Goal: Complete application form: Complete application form

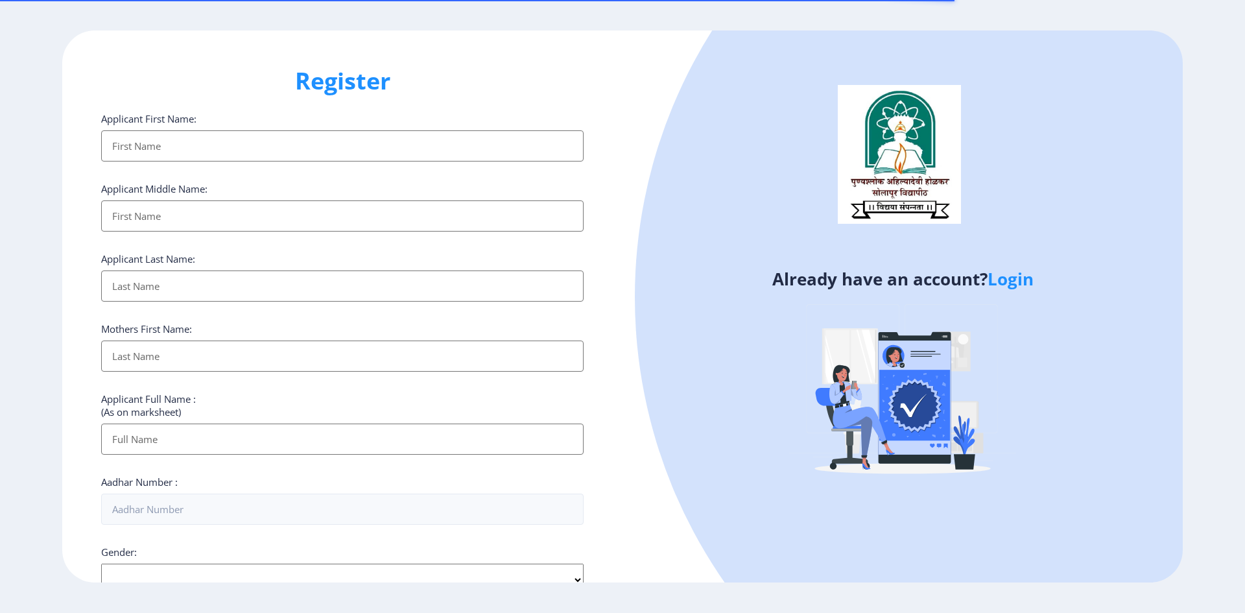
select select
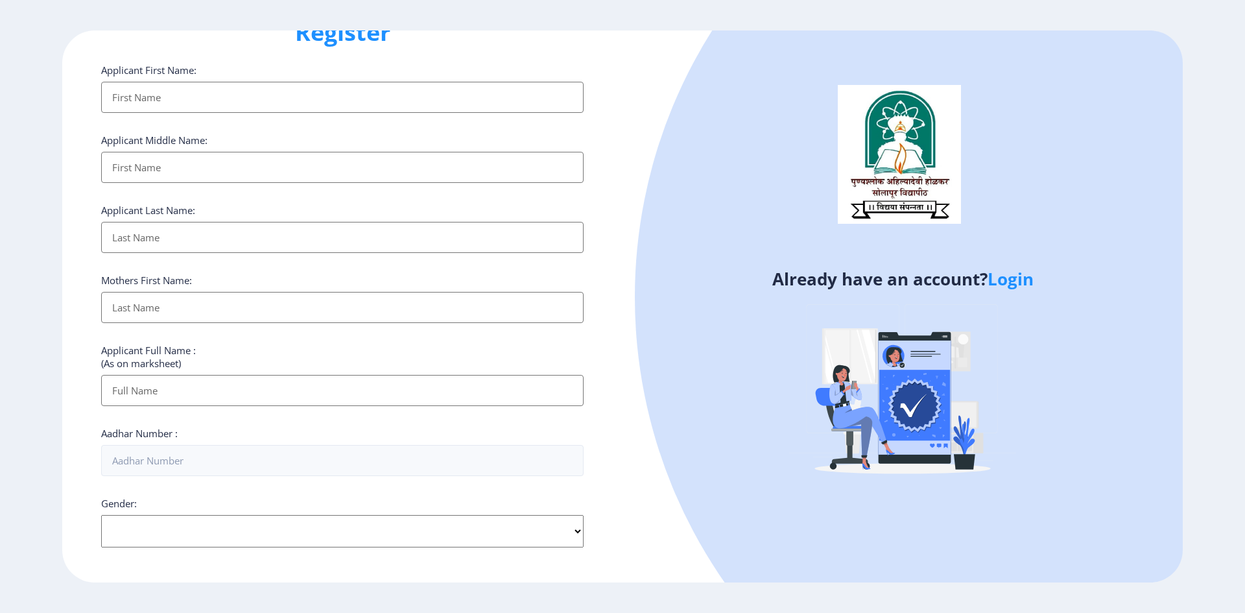
scroll to position [27, 0]
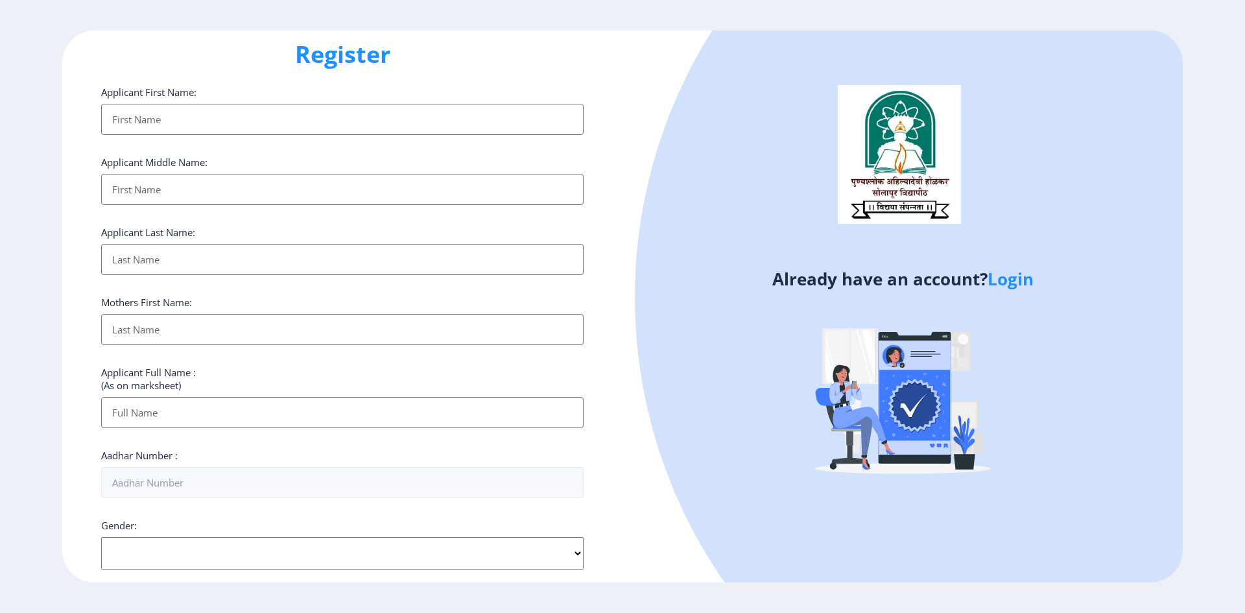
click at [146, 119] on input "Applicant First Name:" at bounding box center [342, 119] width 482 height 31
type input "[PERSON_NAME]"
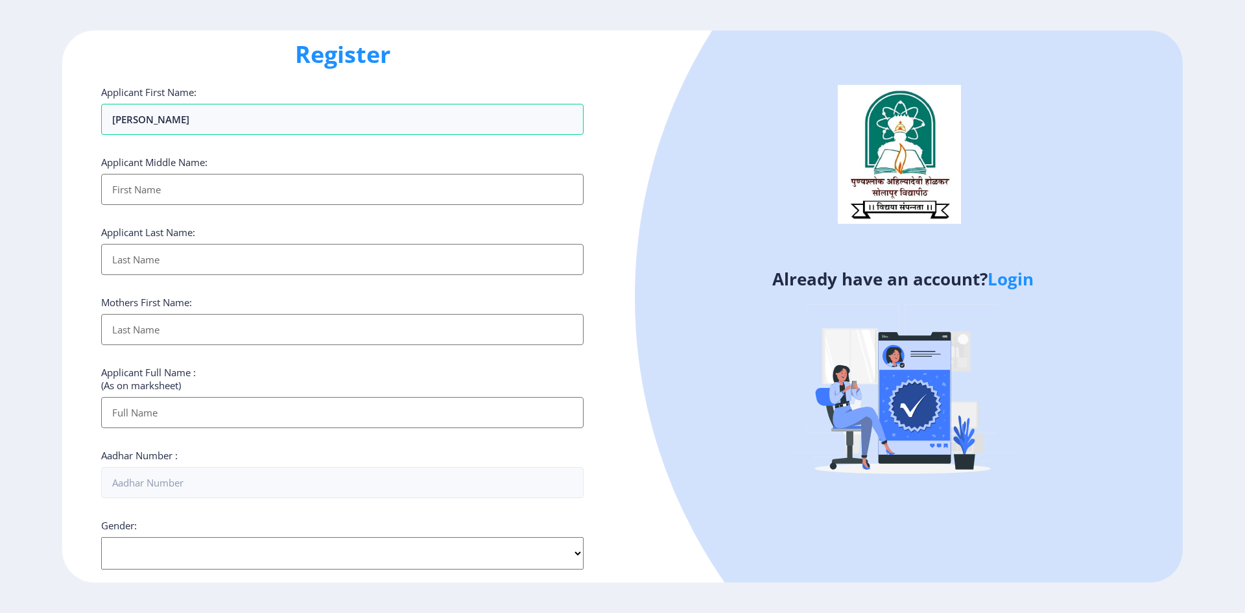
click at [154, 195] on input "Applicant First Name:" at bounding box center [342, 189] width 482 height 31
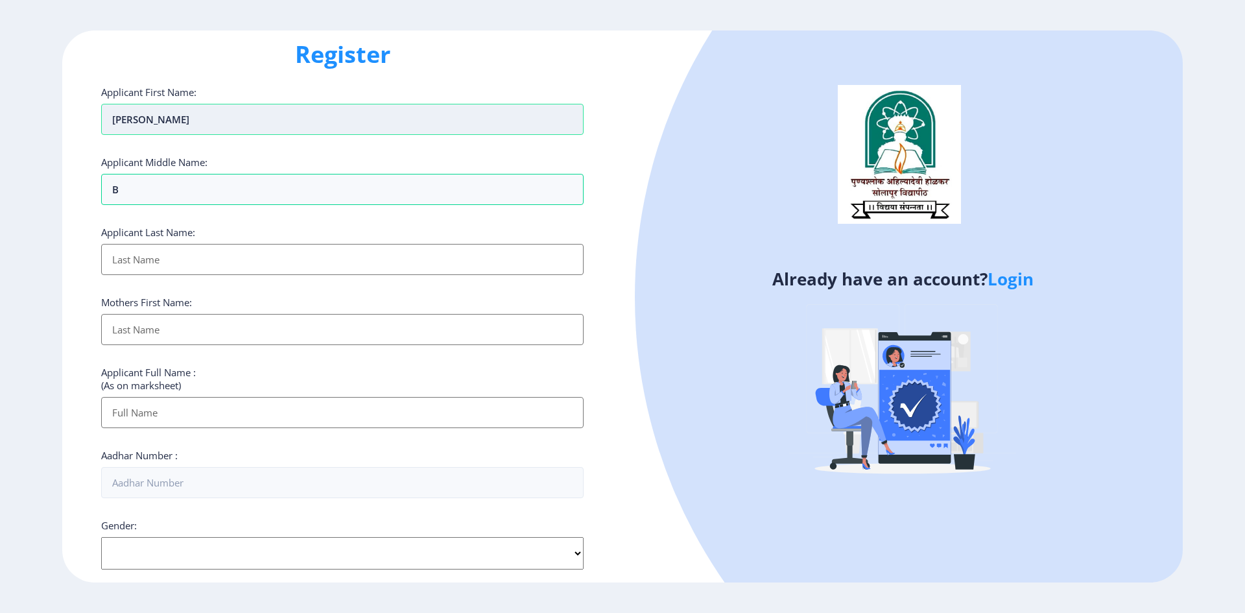
click at [196, 119] on input "[PERSON_NAME]" at bounding box center [342, 119] width 482 height 31
click at [154, 189] on input "b" at bounding box center [342, 189] width 482 height 31
type input "bHIMRAO"
click at [181, 268] on input "Applicant First Name:" at bounding box center [342, 259] width 482 height 31
type input "[PERSON_NAME]"
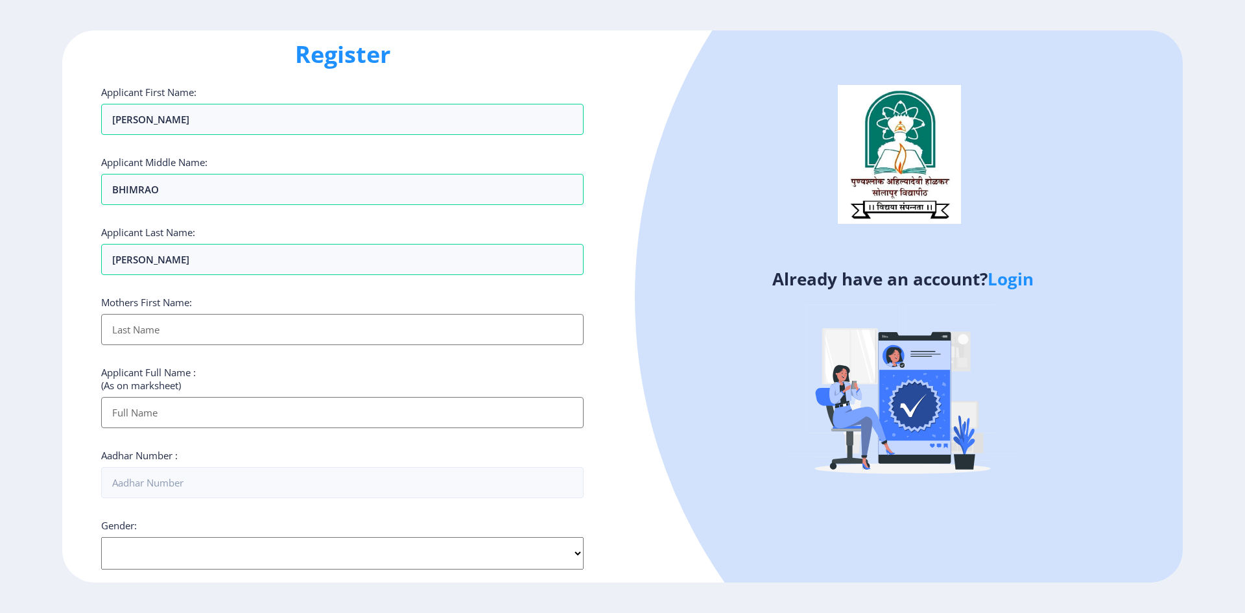
click at [166, 329] on input "Applicant First Name:" at bounding box center [342, 329] width 482 height 31
type input "[PERSON_NAME]"
click at [239, 413] on input "Applicant First Name:" at bounding box center [342, 412] width 482 height 31
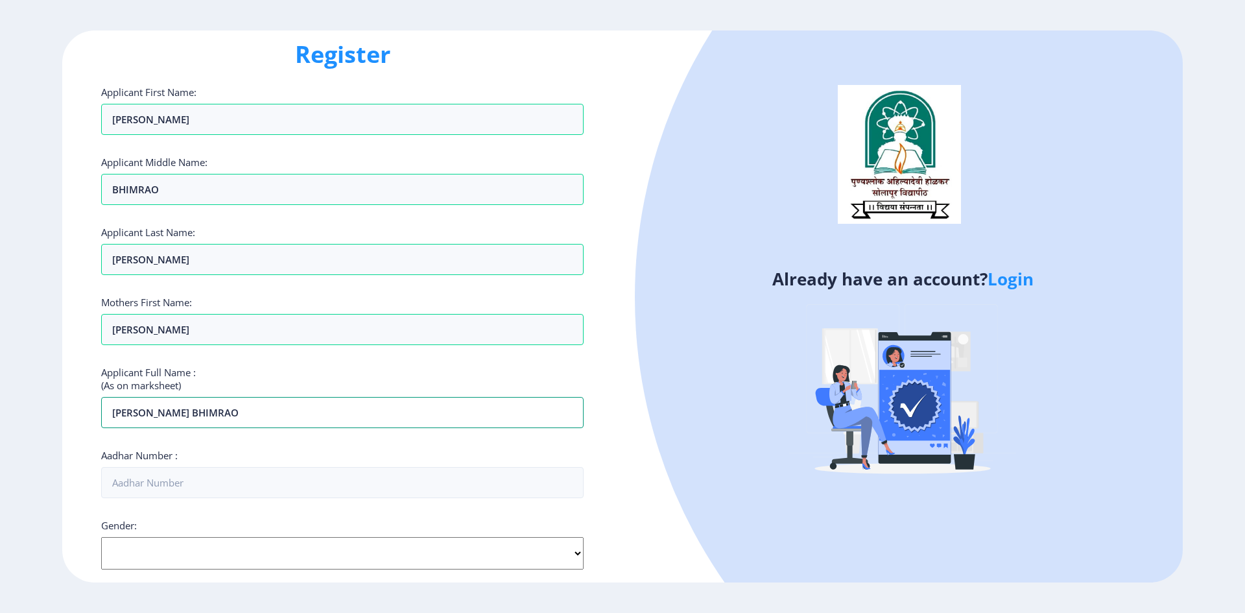
scroll to position [221, 0]
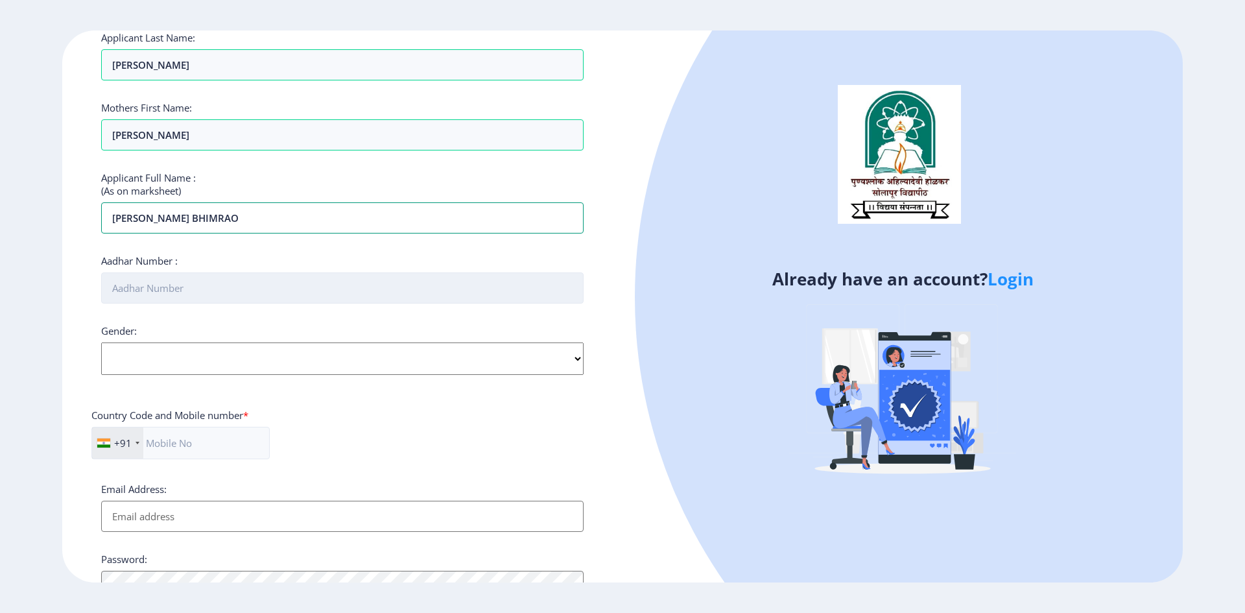
type input "[PERSON_NAME] BHIMRAO"
click at [166, 290] on input "Aadhar Number :" at bounding box center [342, 287] width 482 height 31
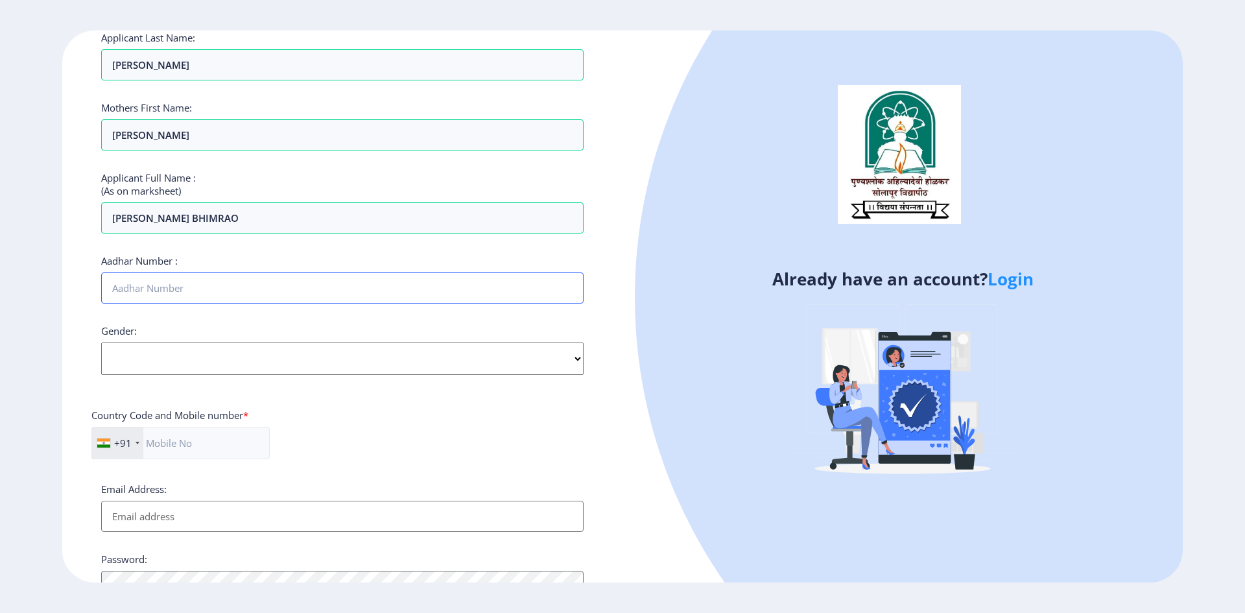
type input "707398516700"
click at [168, 361] on select "Select Gender [DEMOGRAPHIC_DATA] [DEMOGRAPHIC_DATA] Other" at bounding box center [342, 358] width 482 height 32
select select "[DEMOGRAPHIC_DATA]"
click at [101, 342] on select "Select Gender [DEMOGRAPHIC_DATA] [DEMOGRAPHIC_DATA] Other" at bounding box center [342, 358] width 482 height 32
click at [160, 443] on input "text" at bounding box center [180, 443] width 178 height 32
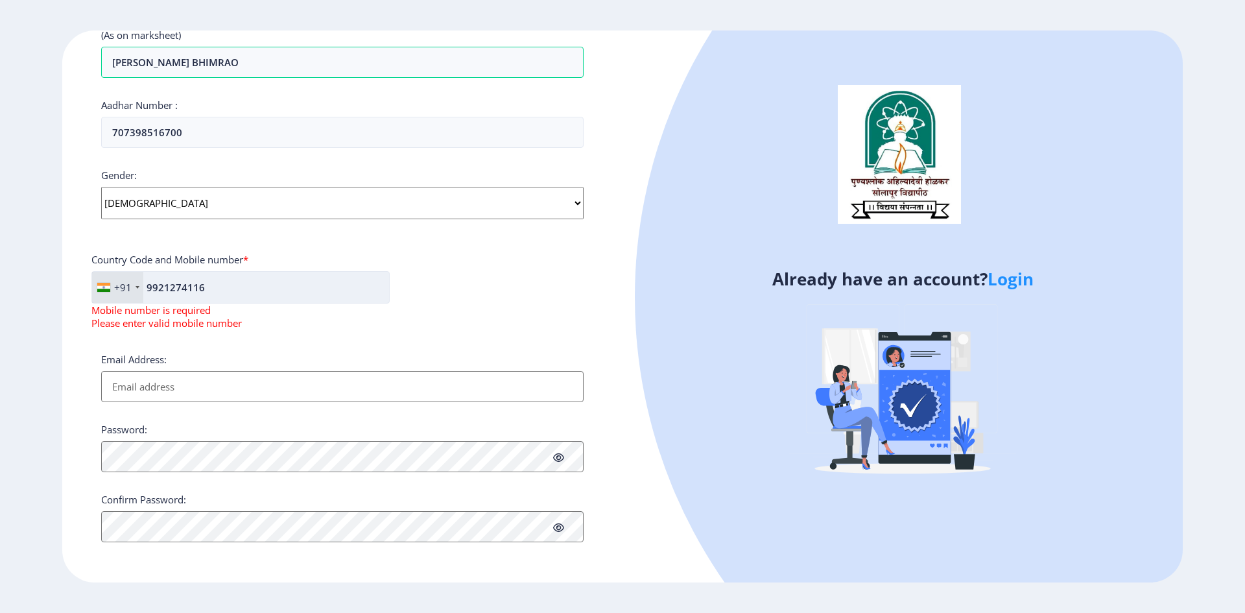
scroll to position [351, 0]
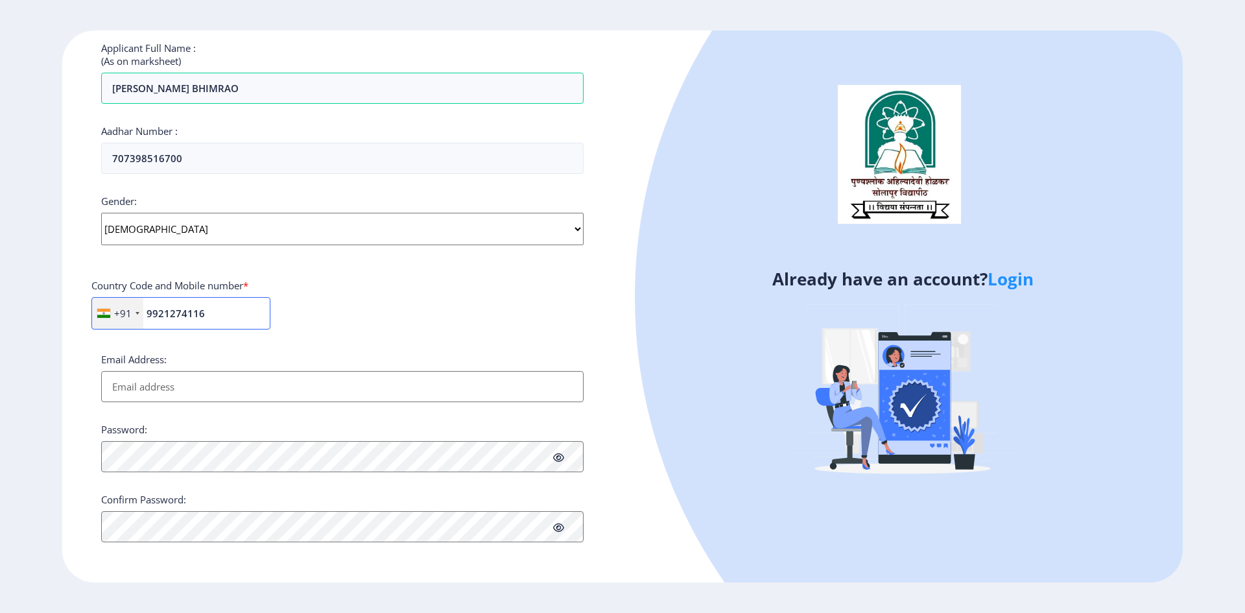
type input "9921274116"
click at [161, 401] on input "Email Address:" at bounding box center [342, 386] width 482 height 31
type input "[EMAIL_ADDRESS][DOMAIN_NAME]"
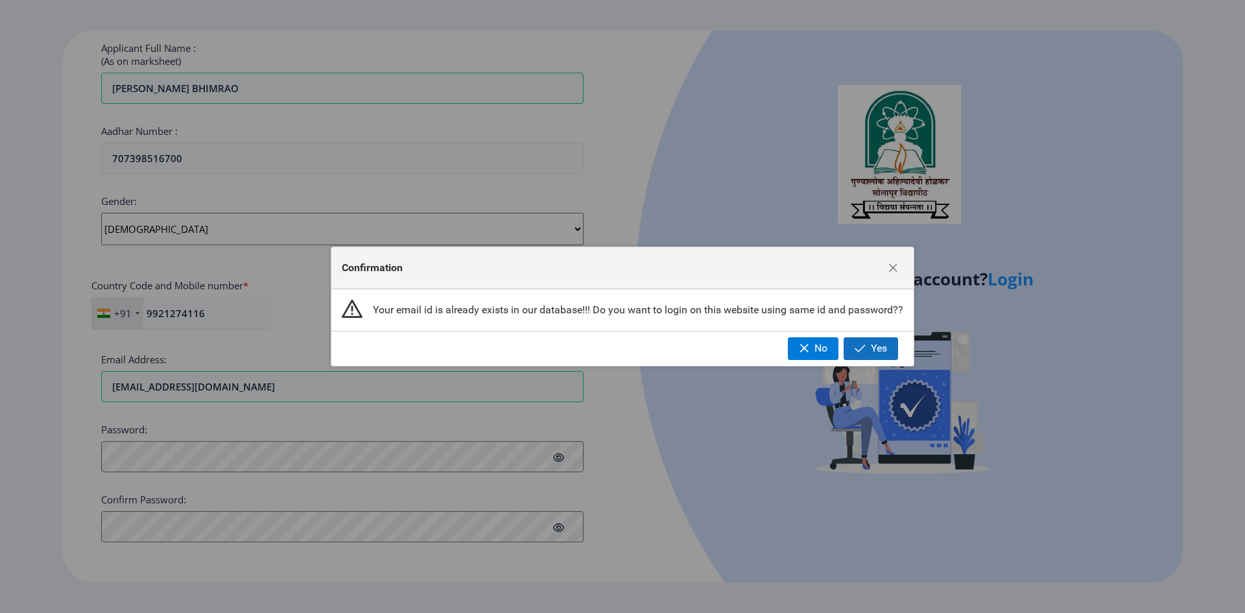
click at [874, 351] on span "Yes" at bounding box center [879, 348] width 16 height 12
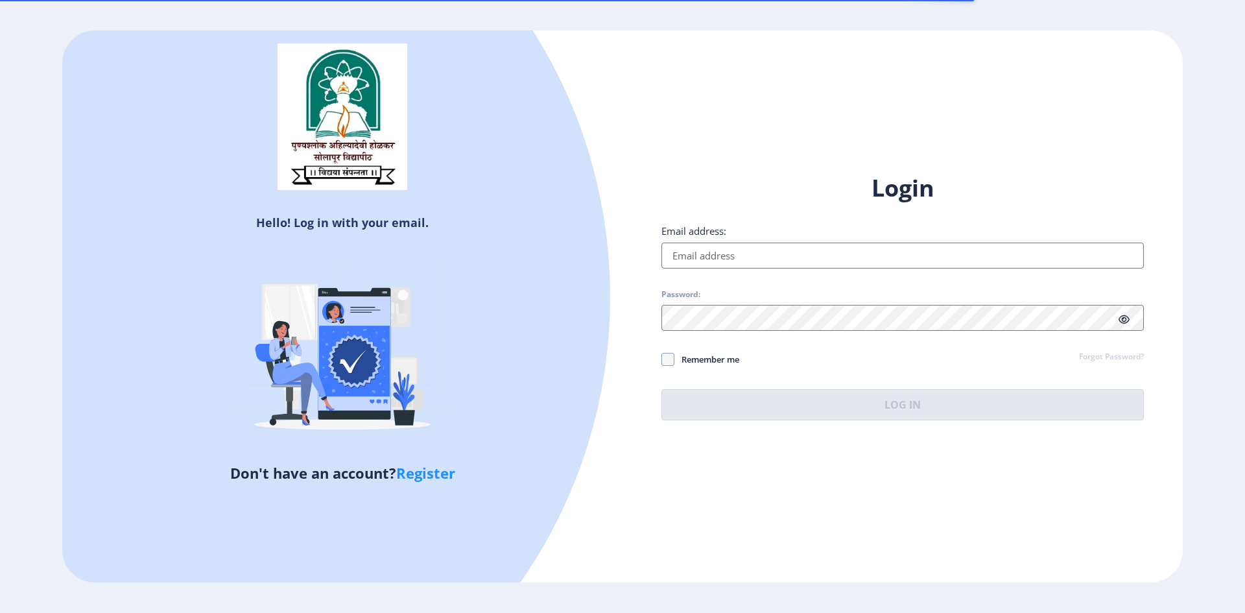
click at [701, 257] on input "Email address:" at bounding box center [902, 256] width 482 height 26
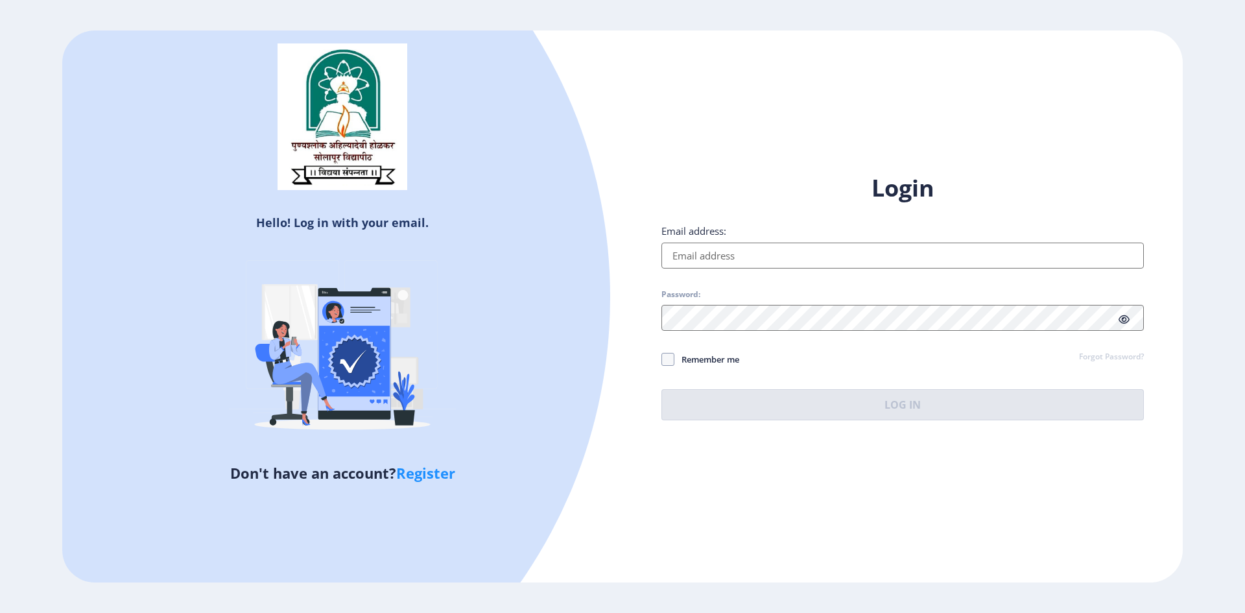
type input "[EMAIL_ADDRESS][DOMAIN_NAME]"
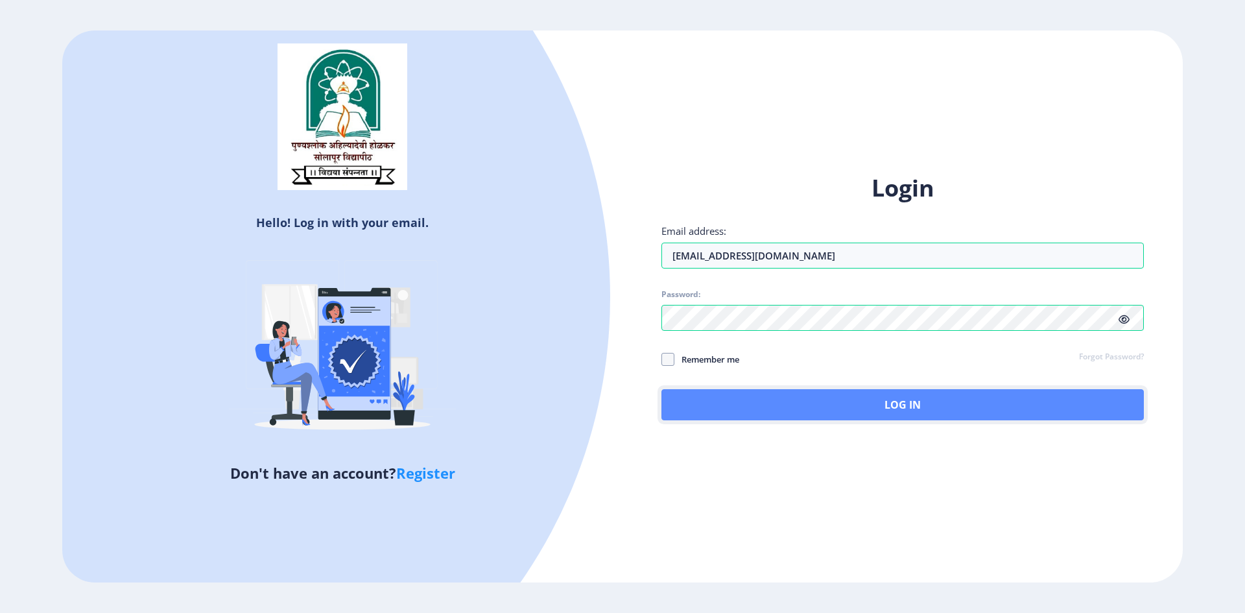
click at [896, 396] on button "Log In" at bounding box center [902, 404] width 482 height 31
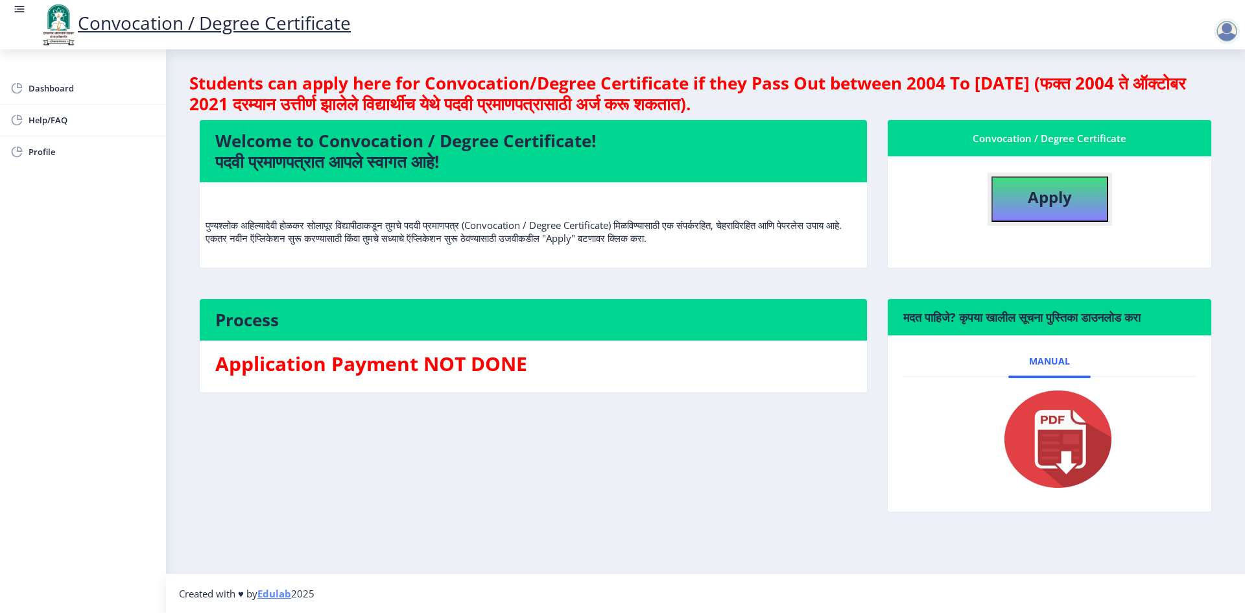
click at [1043, 202] on b "Apply" at bounding box center [1050, 196] width 44 height 21
select select
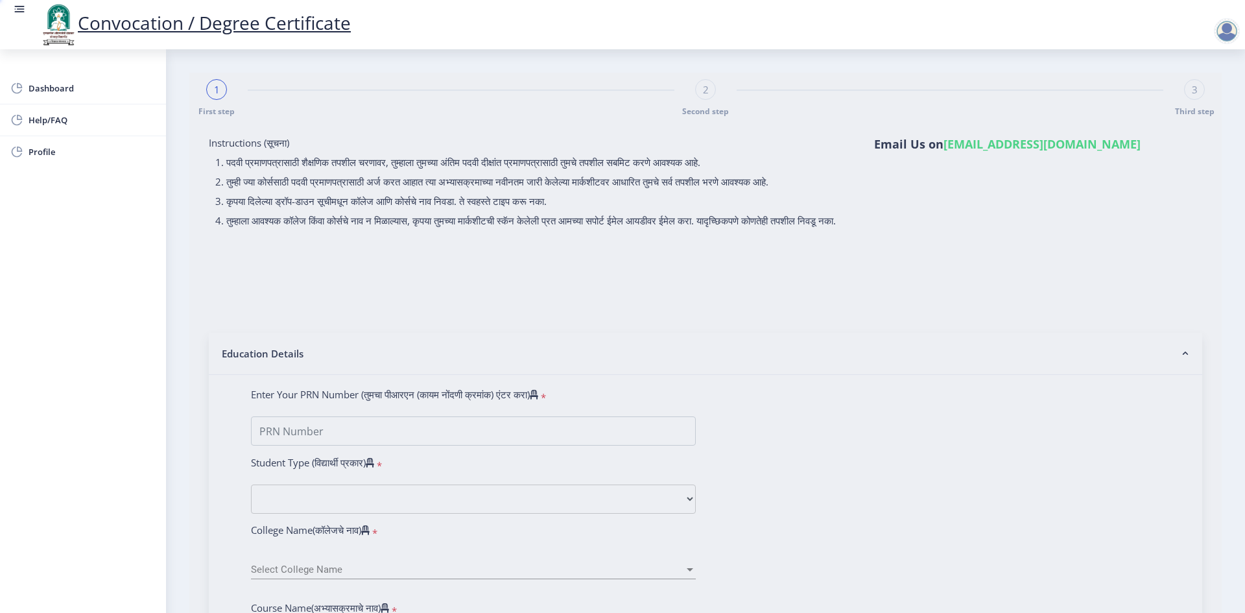
type input "[PERSON_NAME] BHIMRAO"
type input "[PERSON_NAME]"
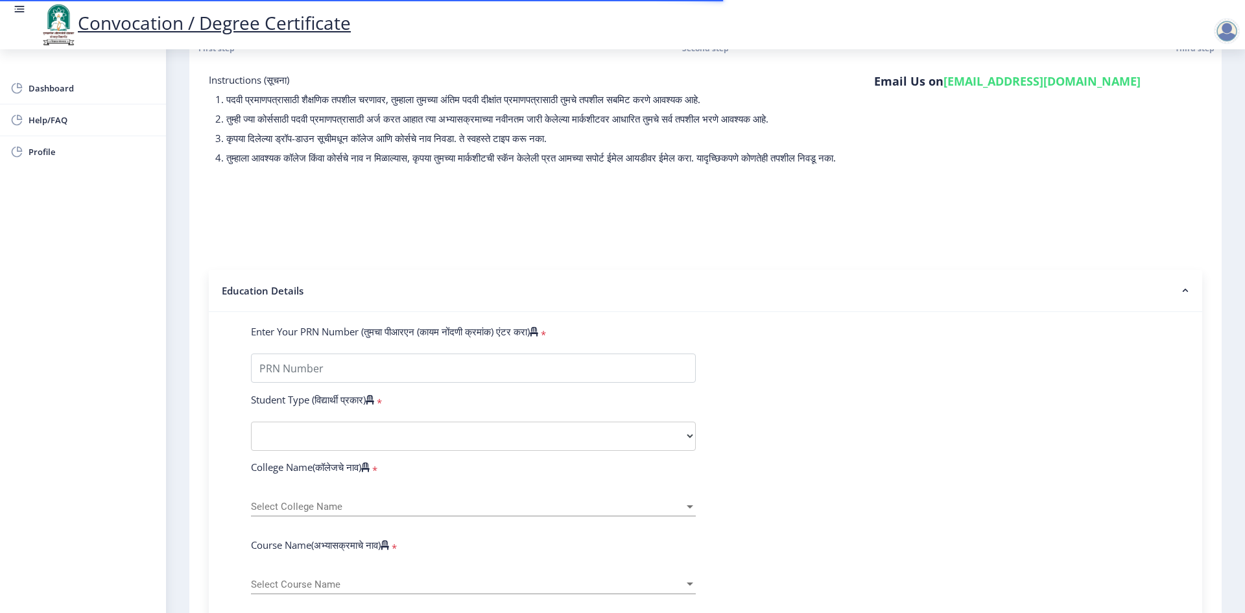
scroll to position [130, 0]
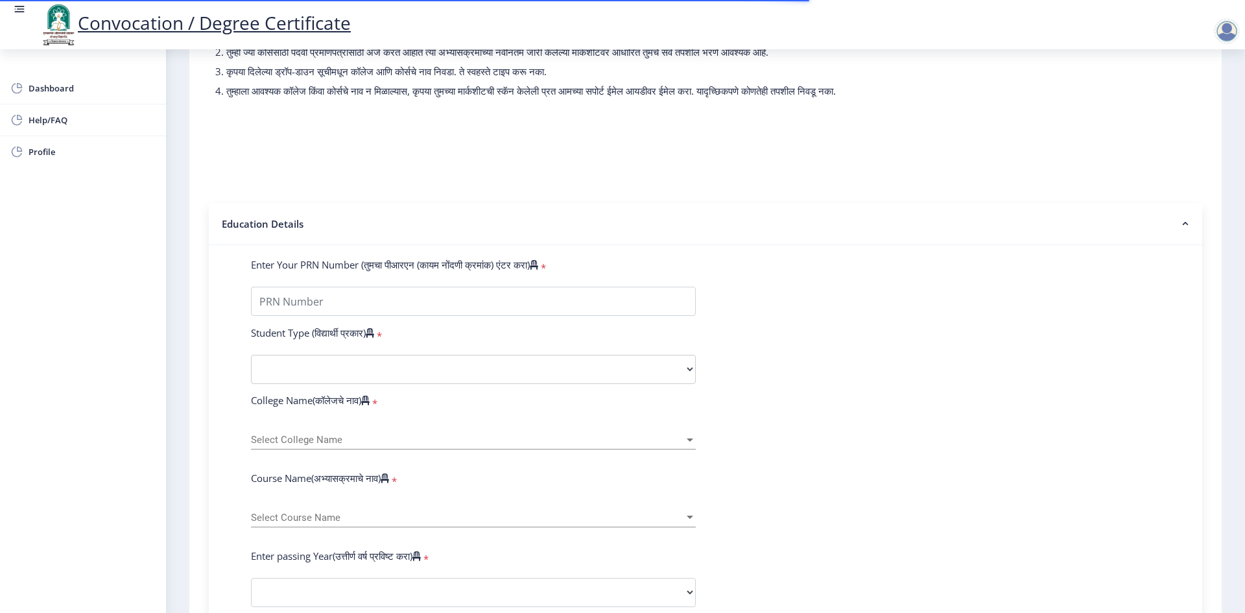
click at [341, 330] on form "Enter Your PRN Number (तुमचा पीआरएन (कायम नोंदणी क्रमांक) एंटर करा) * Student T…" at bounding box center [705, 601] width 929 height 687
click at [333, 316] on input "Enter Your PRN Number (तुमचा पीआरएन (कायम नोंदणी क्रमांक) एंटर करा)" at bounding box center [473, 301] width 445 height 29
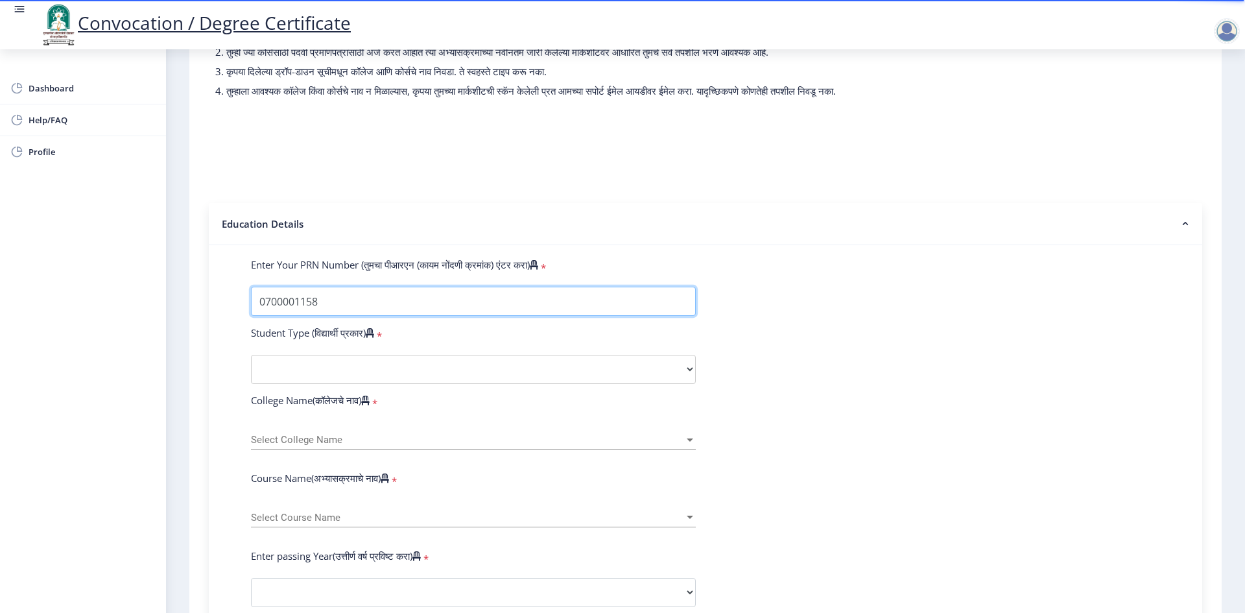
type input "0700001158"
click at [1019, 333] on form "Enter Your PRN Number (तुमचा पीआरएन (कायम नोंदणी क्रमांक) एंटर करा) * Student T…" at bounding box center [705, 601] width 929 height 687
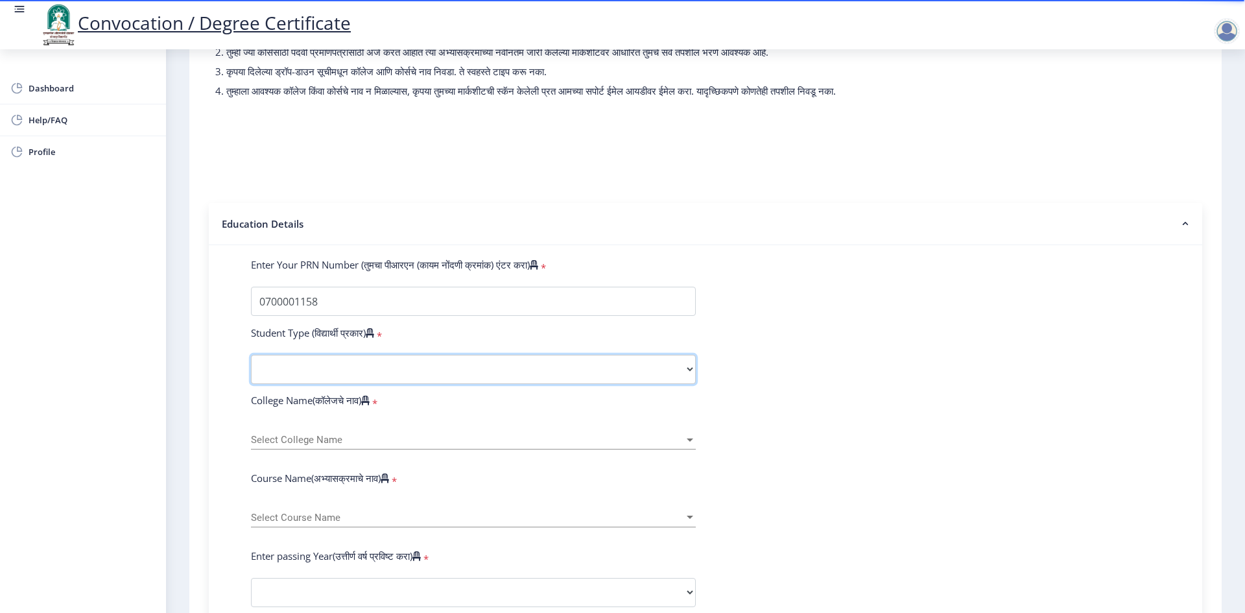
click at [514, 379] on select "Select Student Type Regular External" at bounding box center [473, 369] width 445 height 29
select select "Regular"
click at [251, 367] on select "Select Student Type Regular External" at bounding box center [473, 369] width 445 height 29
click at [448, 445] on span "Select College Name" at bounding box center [467, 439] width 433 height 11
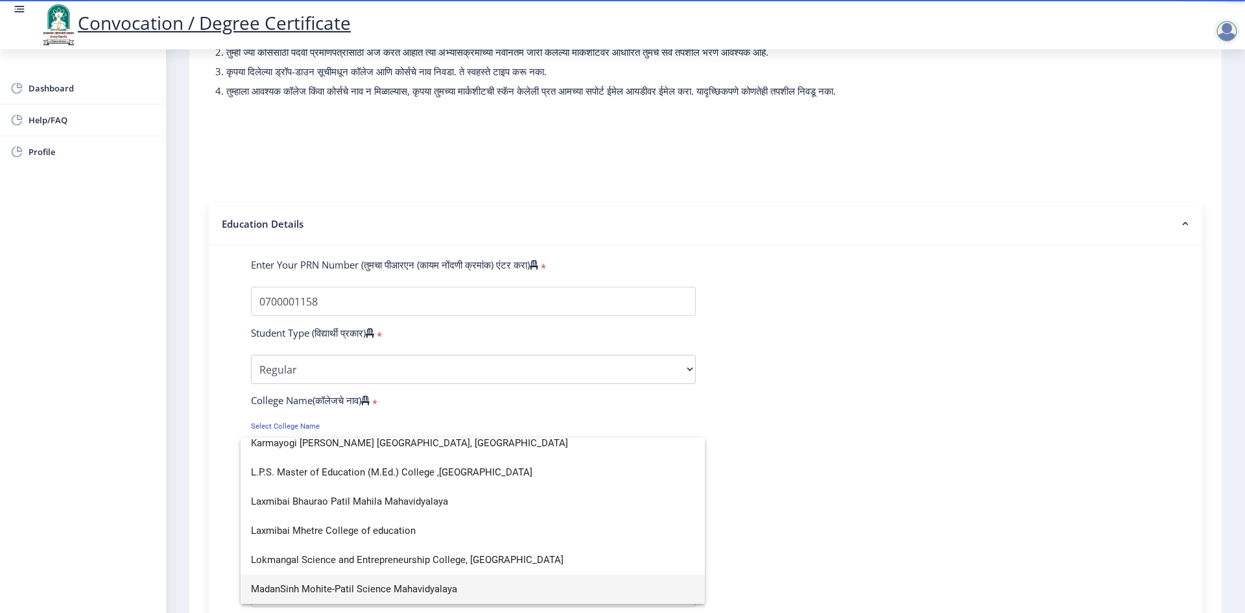
scroll to position [8, 0]
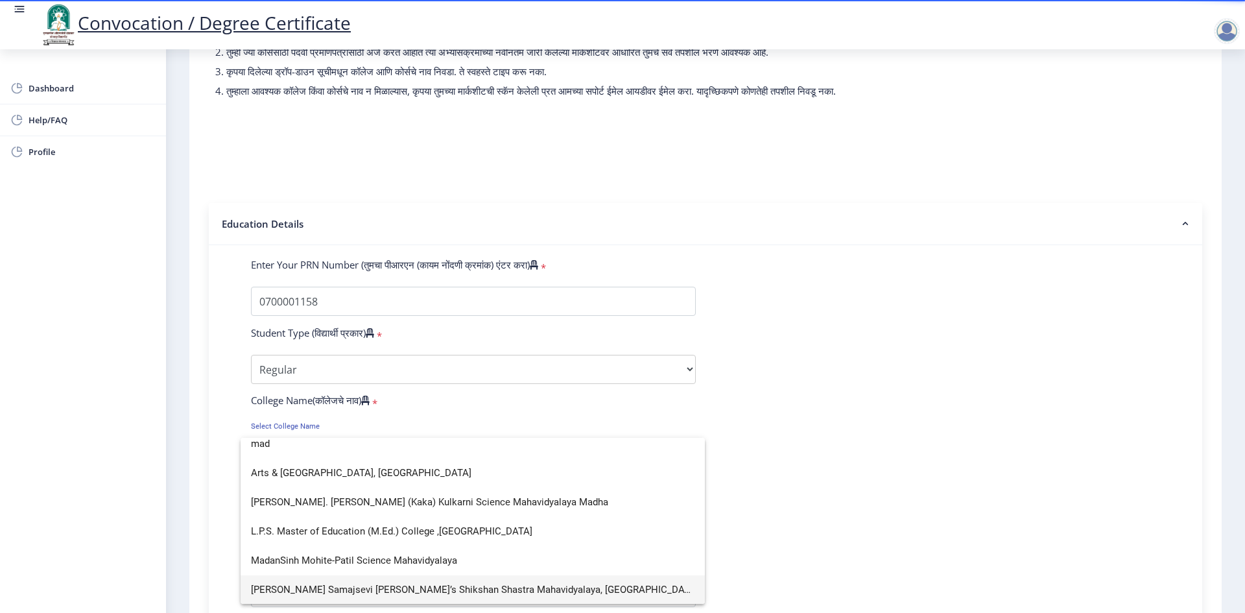
type input "mad"
drag, startPoint x: 558, startPoint y: 588, endPoint x: 599, endPoint y: 567, distance: 45.2
click at [559, 588] on span "[PERSON_NAME] Samajsevi [PERSON_NAME]’s Shikshan Shastra Mahavidyalaya, [GEOGRA…" at bounding box center [473, 589] width 444 height 29
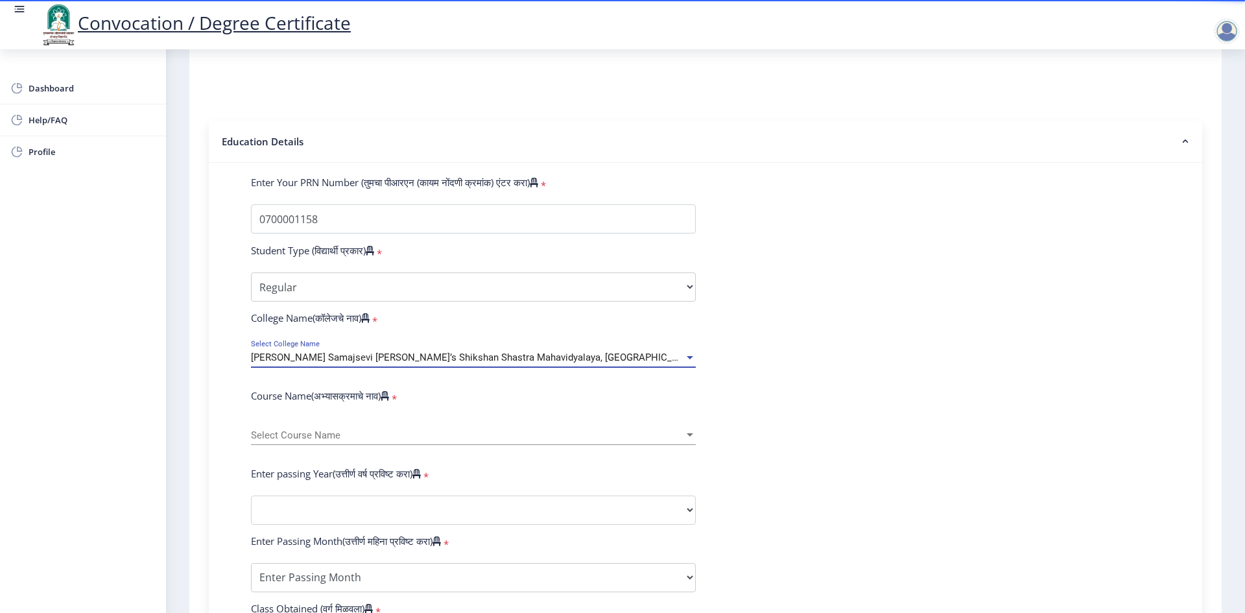
scroll to position [324, 0]
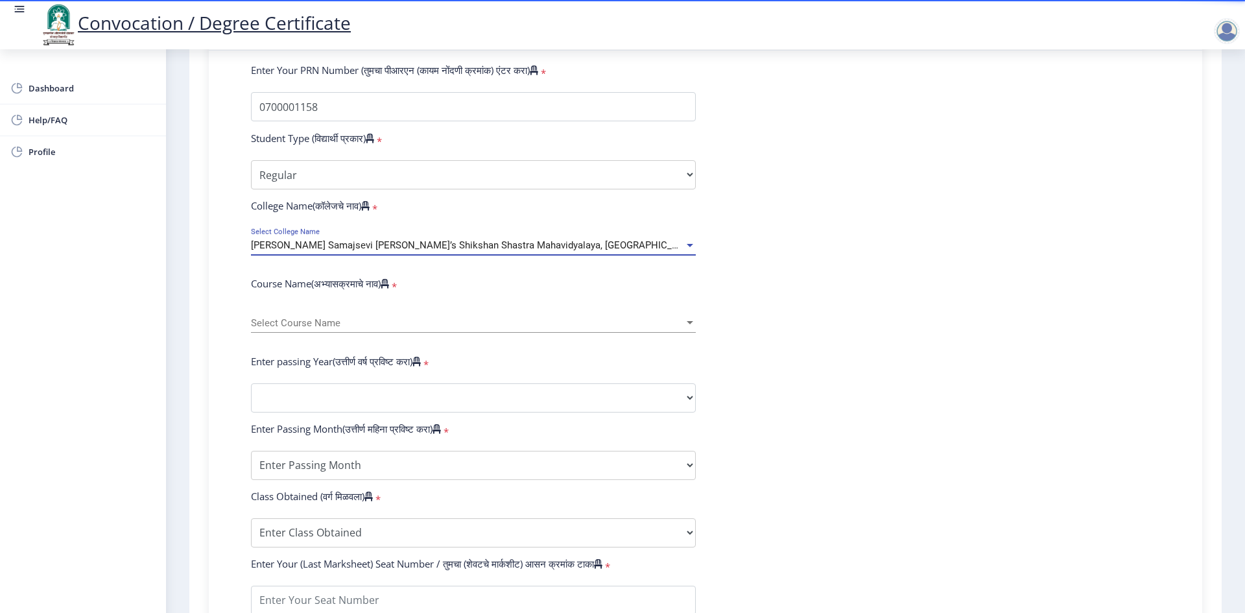
click at [365, 345] on div "Select Course Name Select Course Name" at bounding box center [473, 325] width 445 height 40
click at [357, 333] on div "Select Course Name Select Course Name" at bounding box center [473, 318] width 445 height 27
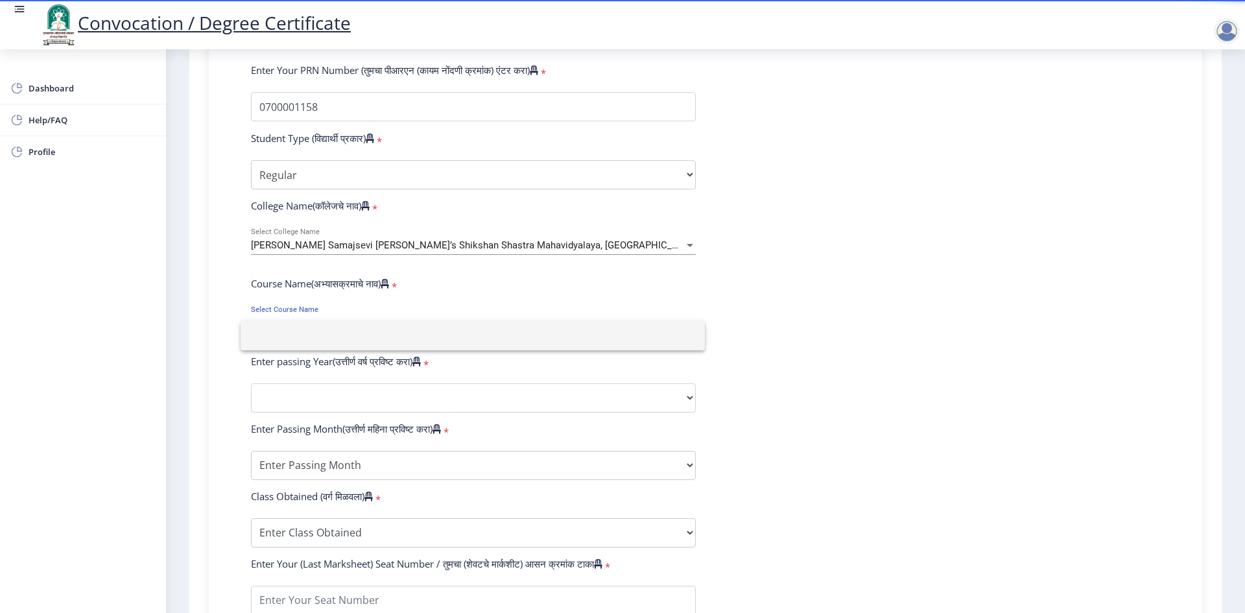
drag, startPoint x: 779, startPoint y: 379, endPoint x: 495, endPoint y: 390, distance: 284.2
click at [774, 383] on div at bounding box center [622, 306] width 1245 height 613
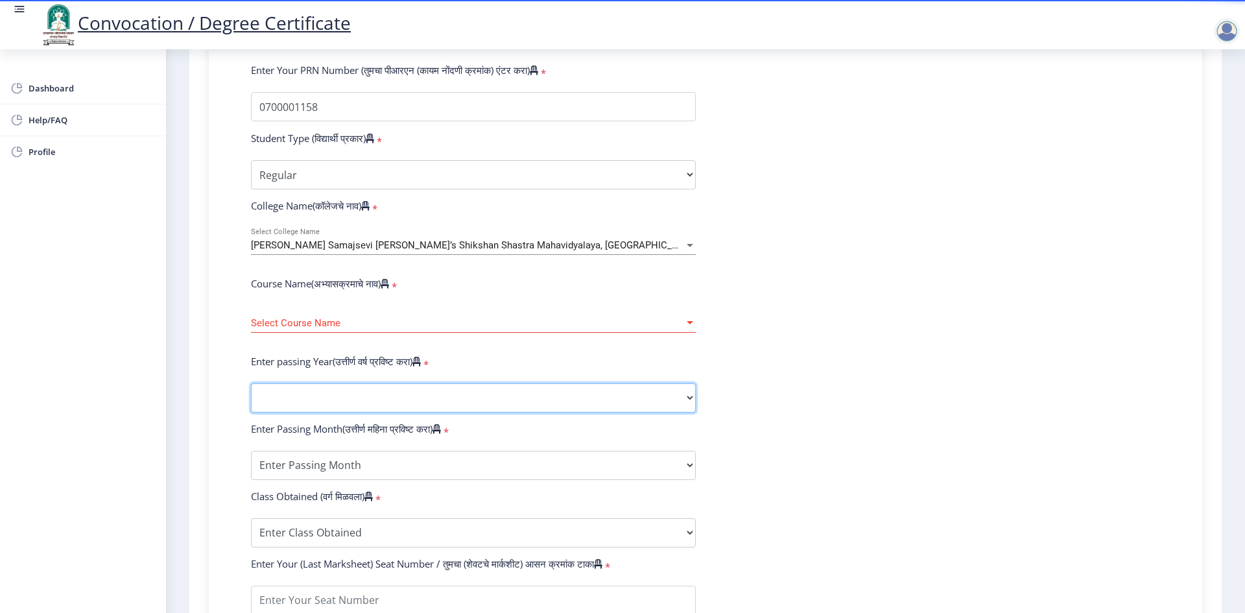
drag, startPoint x: 426, startPoint y: 402, endPoint x: 419, endPoint y: 402, distance: 7.1
click at [426, 402] on select "2025 2024 2023 2022 2021 2020 2019 2018 2017 2016 2015 2014 2013 2012 2011 2010…" at bounding box center [473, 397] width 445 height 29
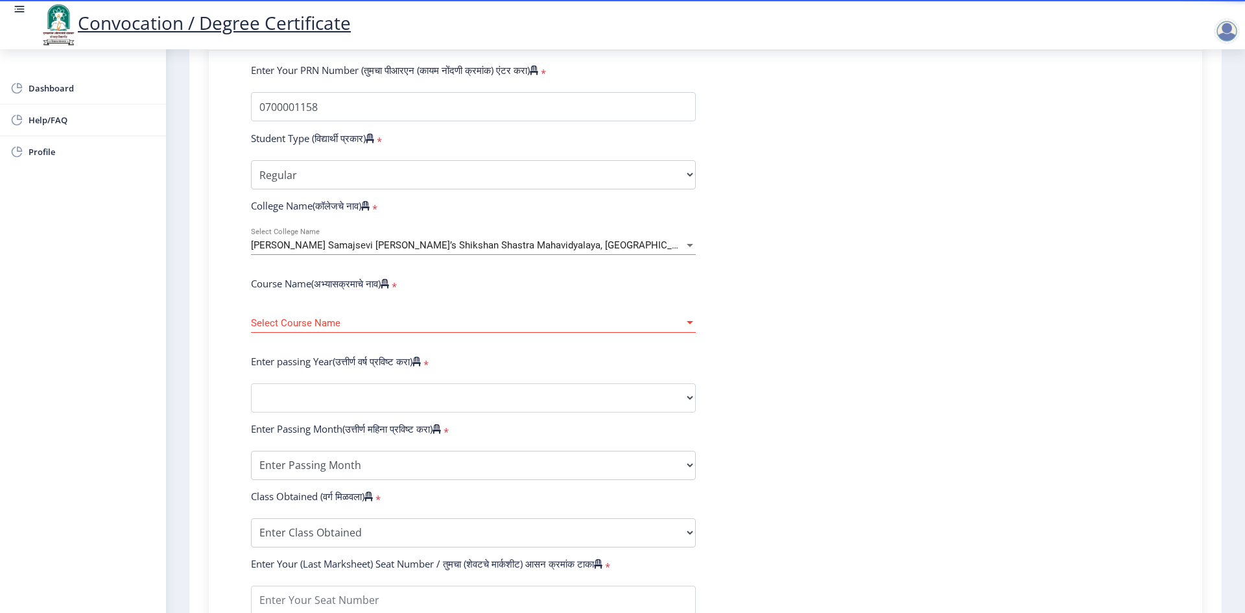
drag, startPoint x: 1130, startPoint y: 302, endPoint x: 875, endPoint y: 299, distance: 254.9
click at [1124, 302] on form "Enter Your PRN Number (तुमचा पीआरएन (कायम नोंदणी क्रमांक) एंटर करा) * Student T…" at bounding box center [705, 407] width 929 height 687
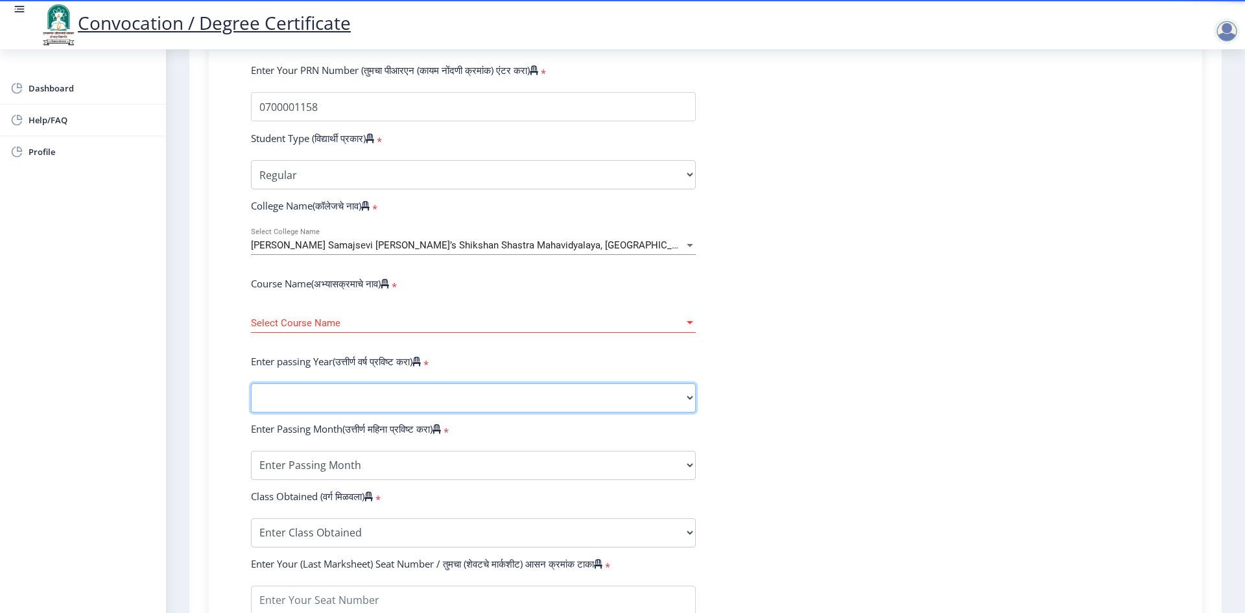
click at [422, 403] on select "2025 2024 2023 2022 2021 2020 2019 2018 2017 2016 2015 2014 2013 2012 2011 2010…" at bounding box center [473, 397] width 445 height 29
select select "2007"
click at [251, 396] on select "2025 2024 2023 2022 2021 2020 2019 2018 2017 2016 2015 2014 2013 2012 2011 2010…" at bounding box center [473, 397] width 445 height 29
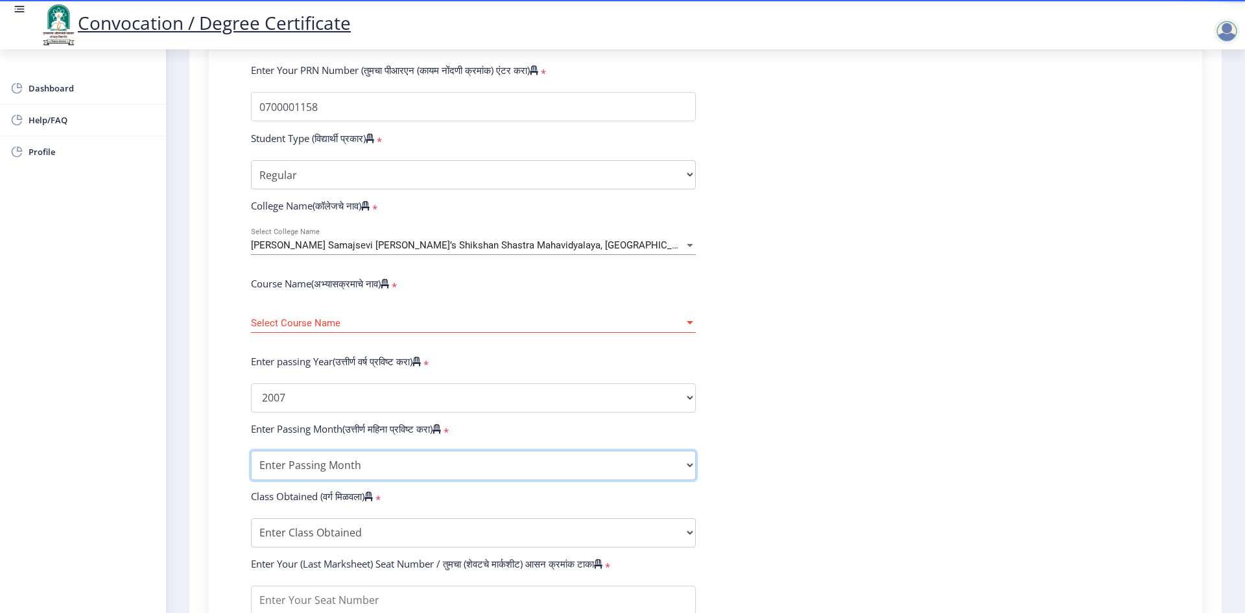
click at [373, 480] on select "Enter Passing Month March April May October November December" at bounding box center [473, 465] width 445 height 29
select select "May"
click at [251, 463] on select "Enter Passing Month March April May October November December" at bounding box center [473, 465] width 445 height 29
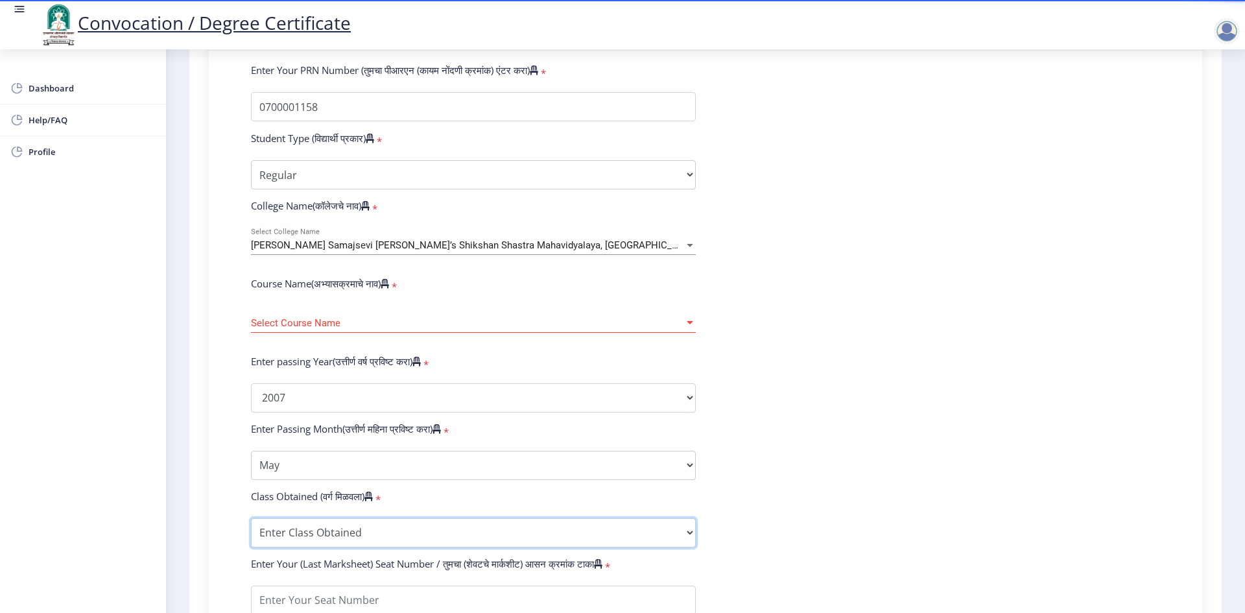
click at [326, 543] on select "Enter Class Obtained FIRST CLASS WITH DISTINCTION FIRST CLASS HIGHER SECOND CLA…" at bounding box center [473, 532] width 445 height 29
click at [991, 322] on form "Enter Your PRN Number (तुमचा पीआरएन (कायम नोंदणी क्रमांक) एंटर करा) * Student T…" at bounding box center [705, 407] width 929 height 687
click at [423, 329] on span "Select Course Name" at bounding box center [467, 323] width 433 height 11
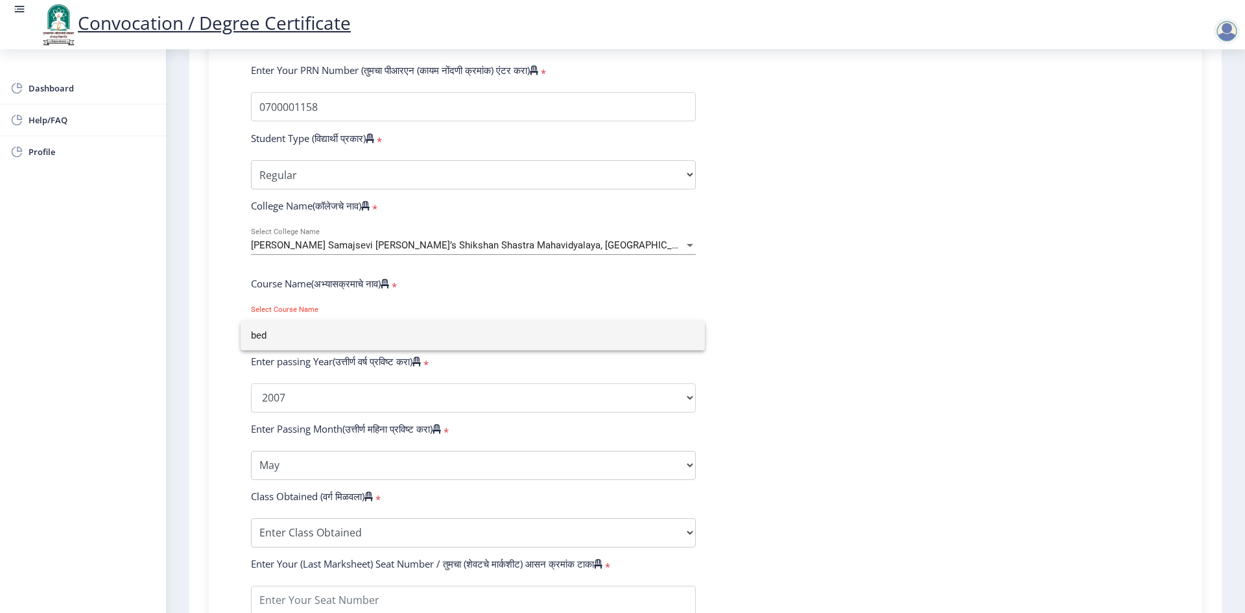
type input "bed"
click at [760, 350] on div at bounding box center [622, 306] width 1245 height 613
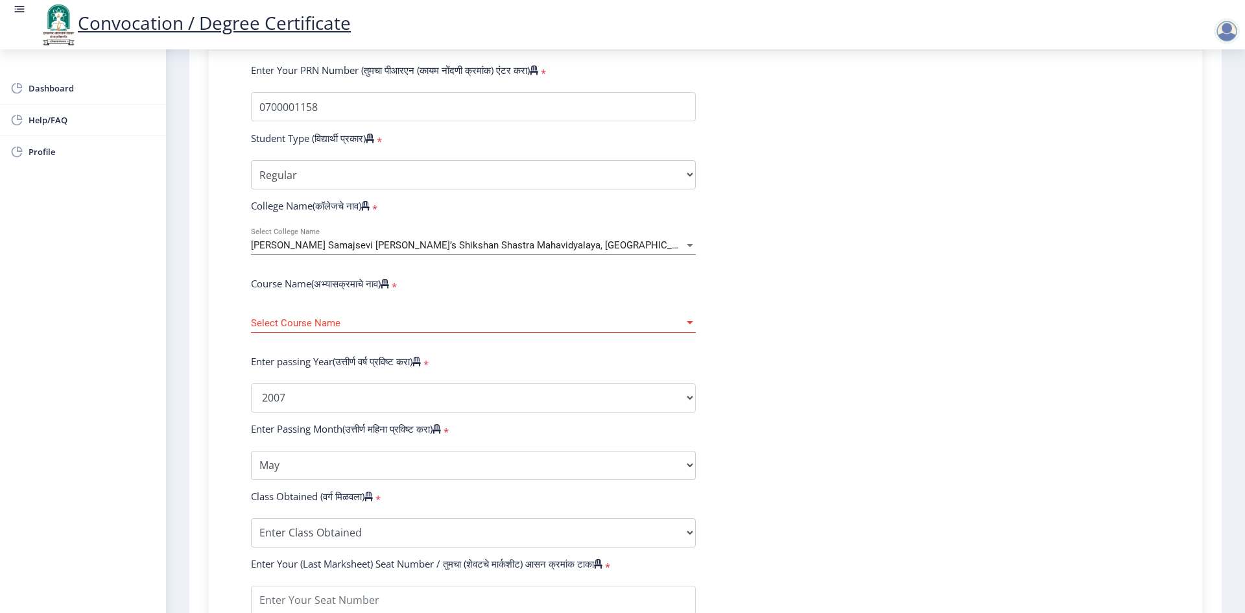
click at [687, 324] on div at bounding box center [690, 322] width 6 height 3
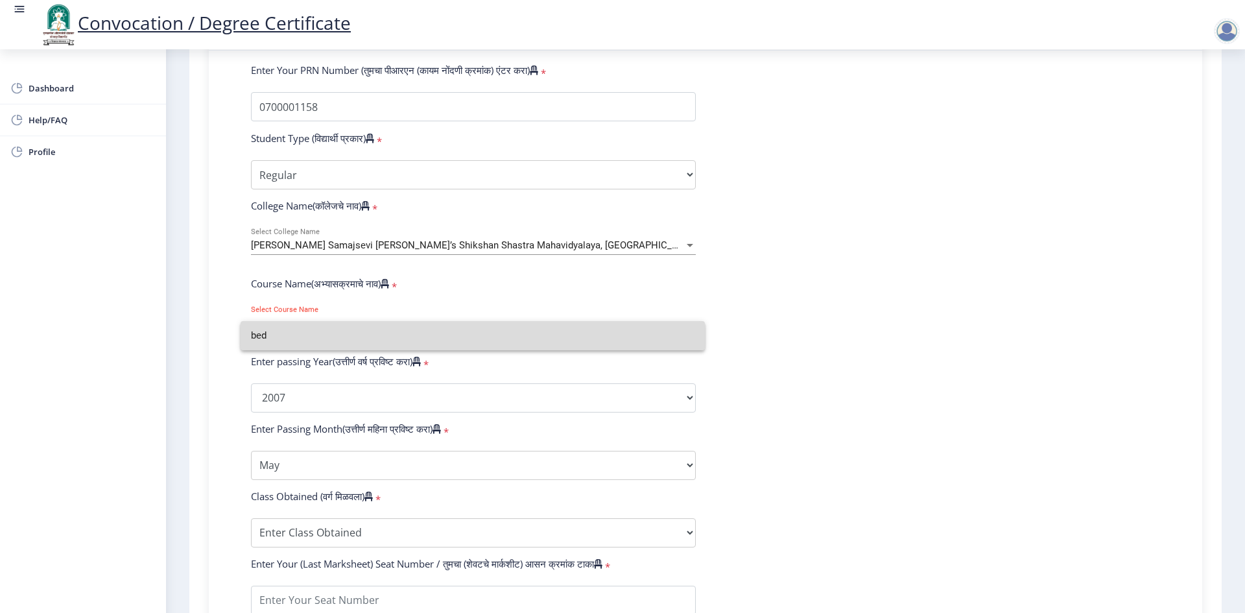
drag, startPoint x: 570, startPoint y: 340, endPoint x: 420, endPoint y: 349, distance: 150.7
click at [569, 340] on input "bed" at bounding box center [473, 335] width 444 height 29
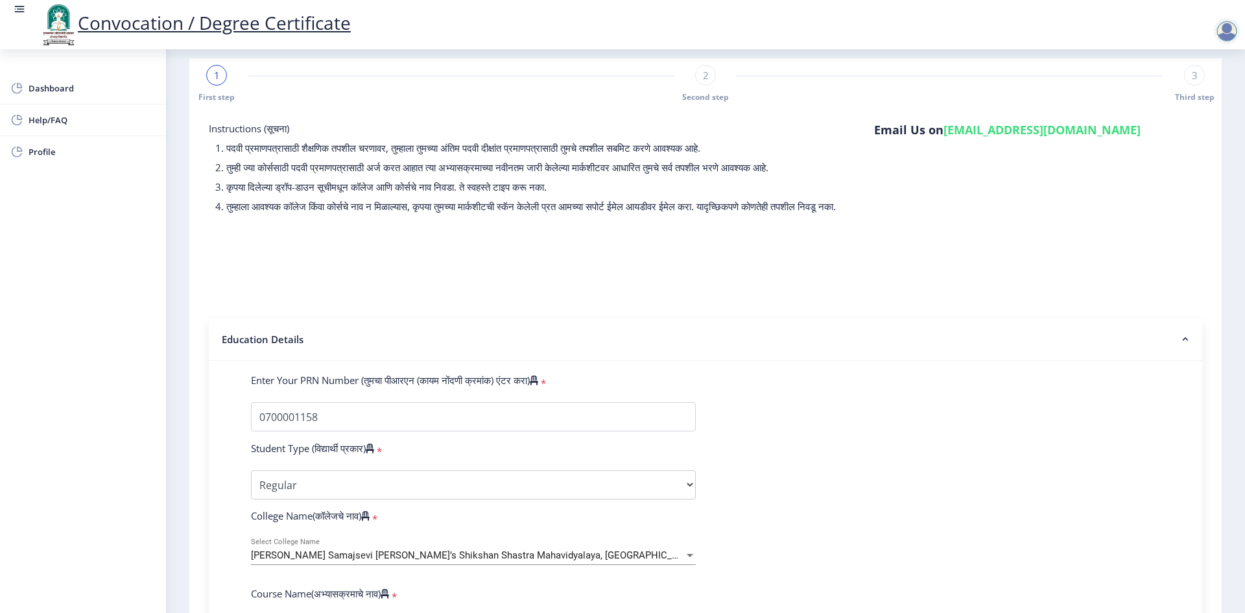
scroll to position [0, 0]
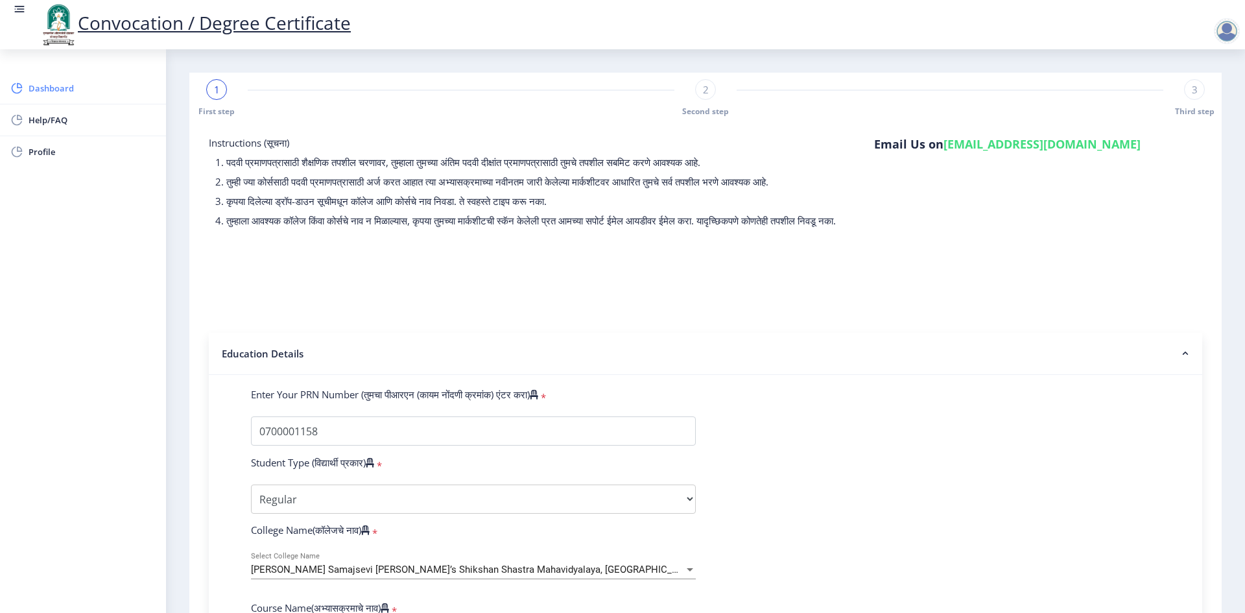
click at [45, 93] on span "Dashboard" at bounding box center [92, 88] width 127 height 16
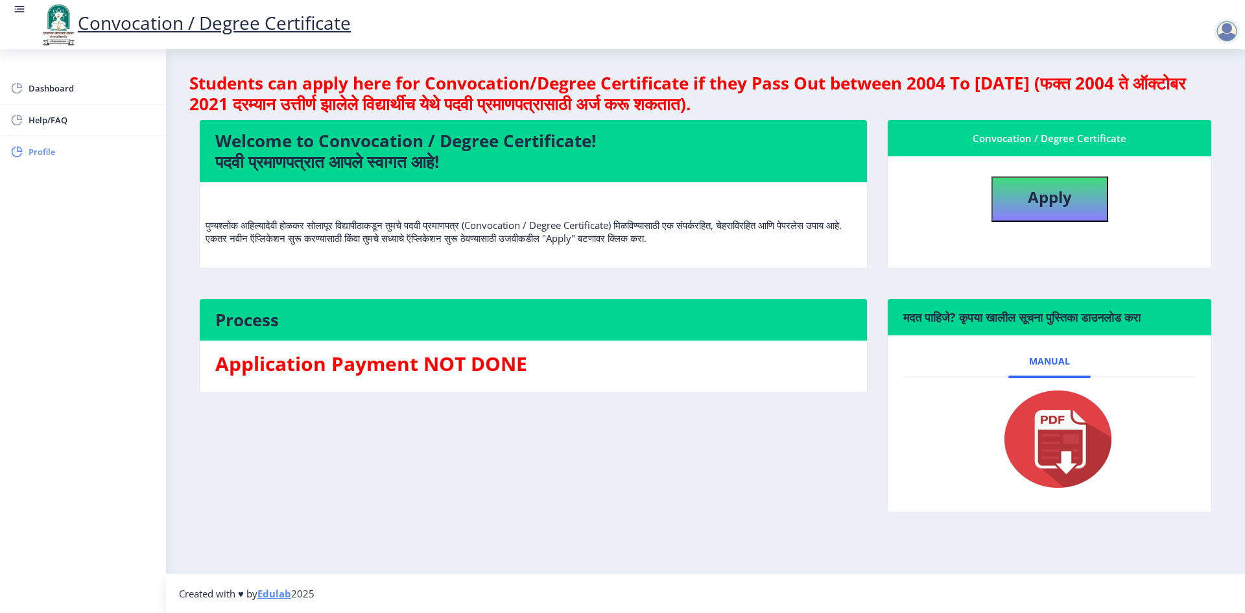
click at [47, 148] on span "Profile" at bounding box center [92, 152] width 127 height 16
select select
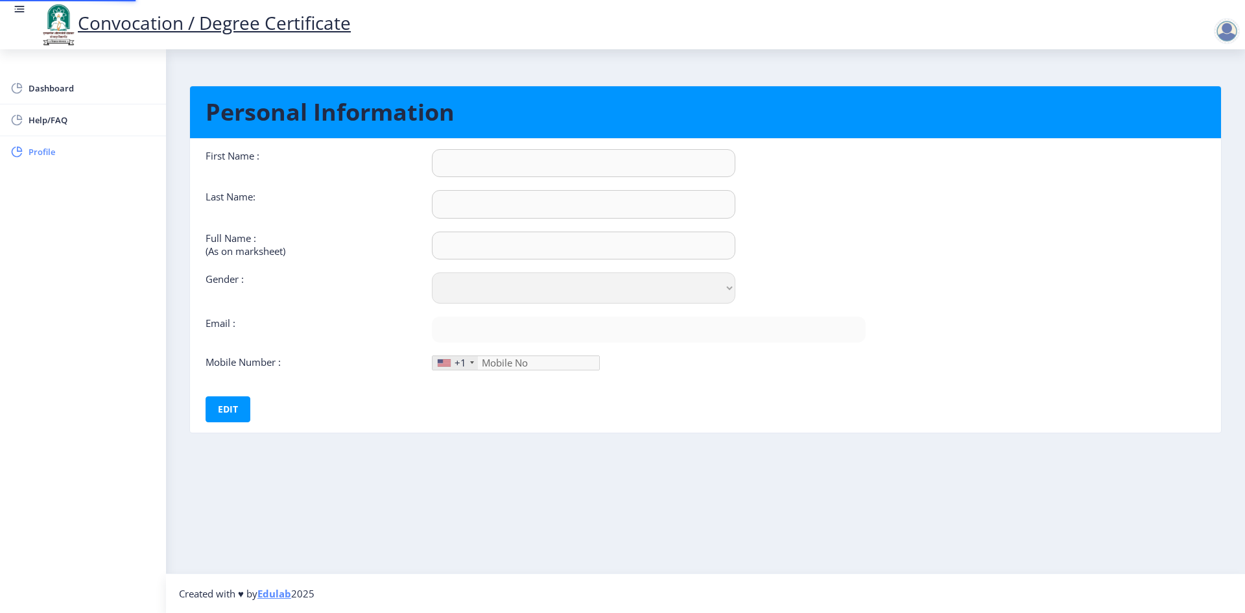
type input "[PERSON_NAME]"
type input "[PERSON_NAME] BHIMRAO"
select select "[DEMOGRAPHIC_DATA]"
type input "[EMAIL_ADDRESS][DOMAIN_NAME]"
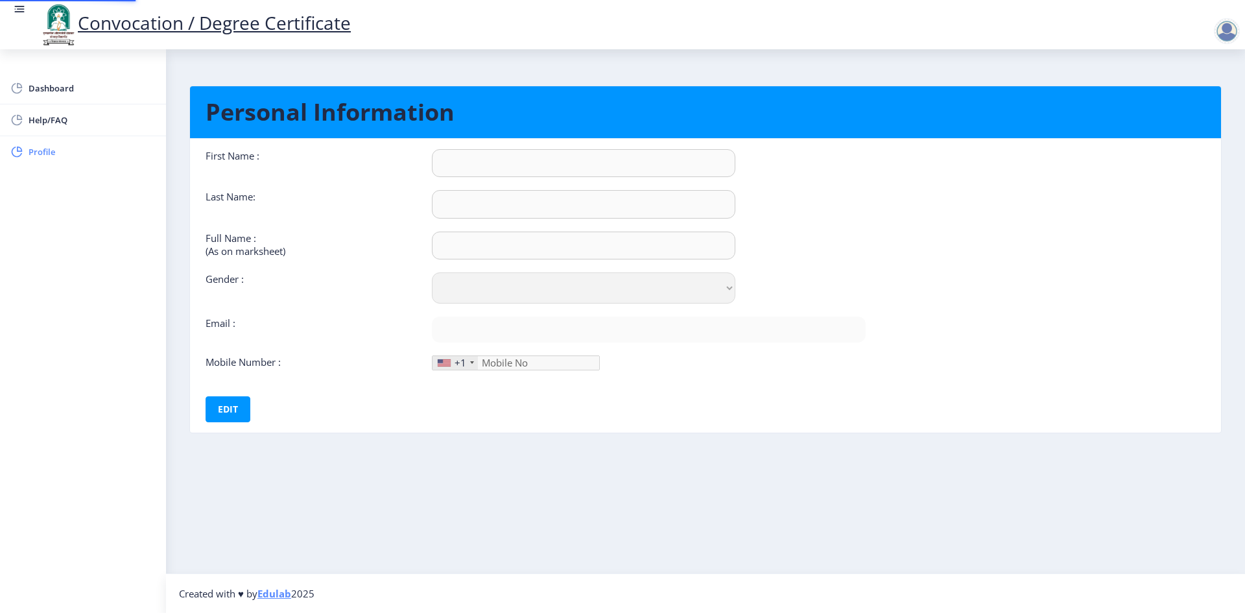
type input "9921274116"
click at [44, 95] on span "Dashboard" at bounding box center [92, 88] width 127 height 16
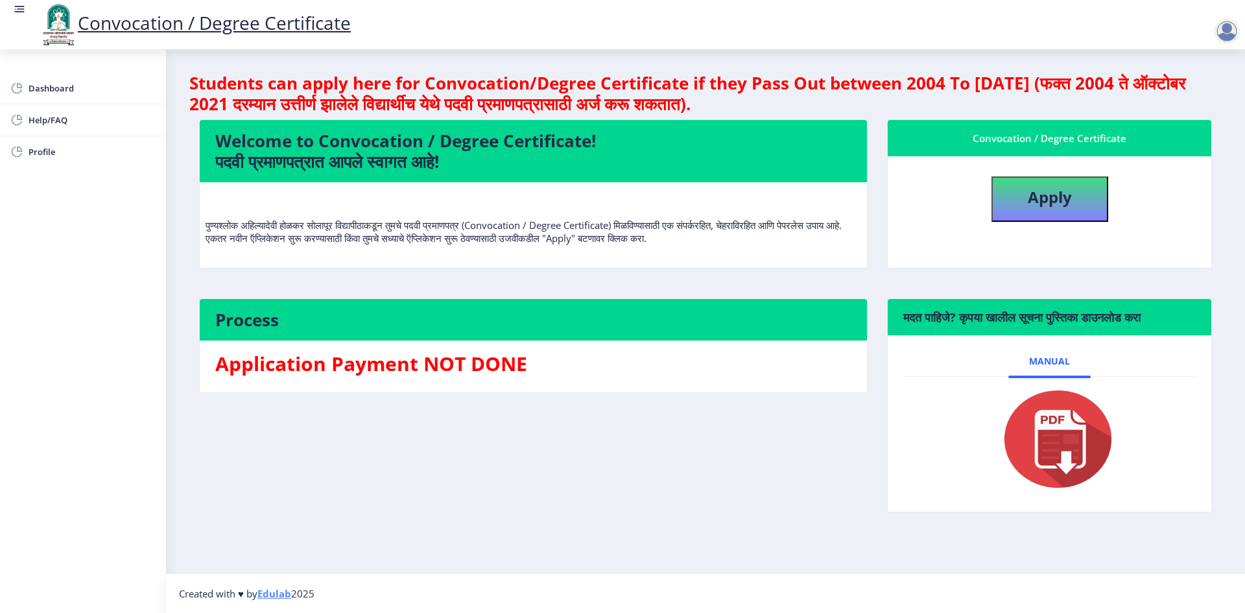
click at [1231, 29] on div at bounding box center [1227, 31] width 26 height 26
click at [1216, 185] on div "Convocation / Degree Certificate Apply" at bounding box center [1049, 202] width 344 height 166
click at [1041, 199] on b "Apply" at bounding box center [1050, 196] width 44 height 21
select select
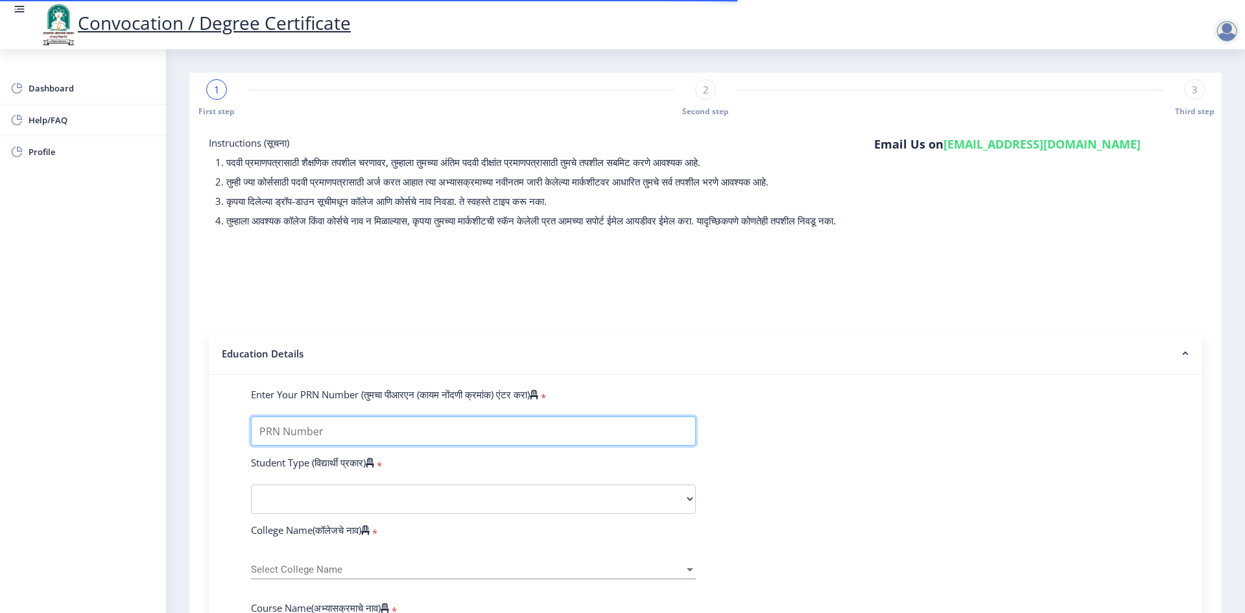
click at [309, 442] on input "Enter Your PRN Number (तुमचा पीआरएन (कायम नोंदणी क्रमांक) एंटर करा)" at bounding box center [473, 430] width 445 height 29
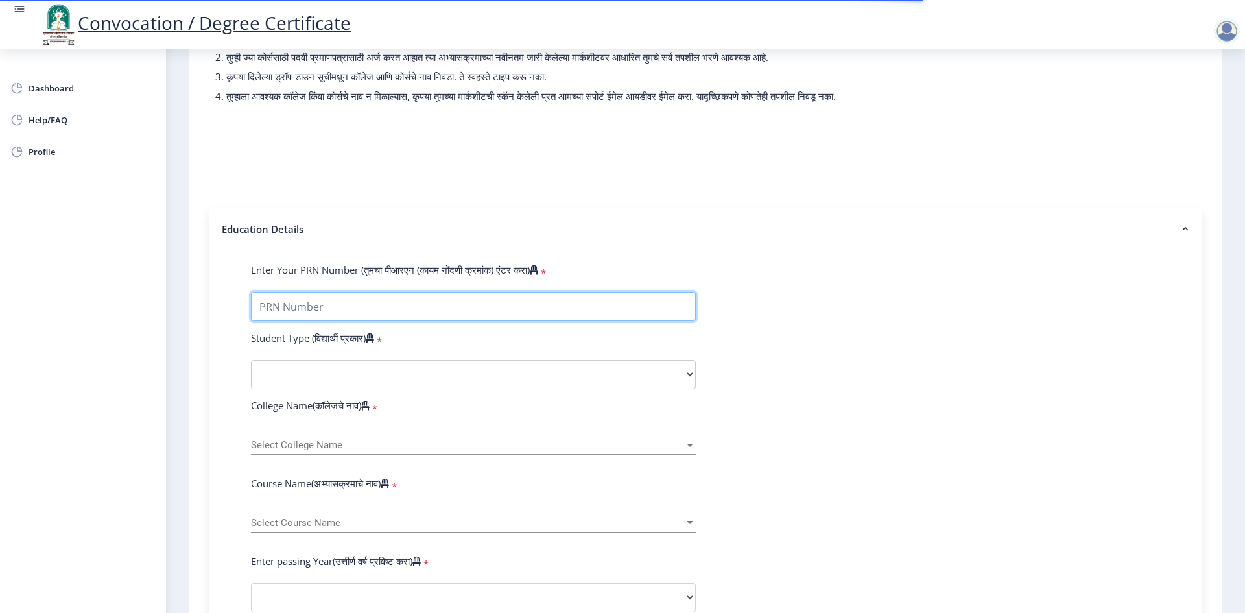
scroll to position [130, 0]
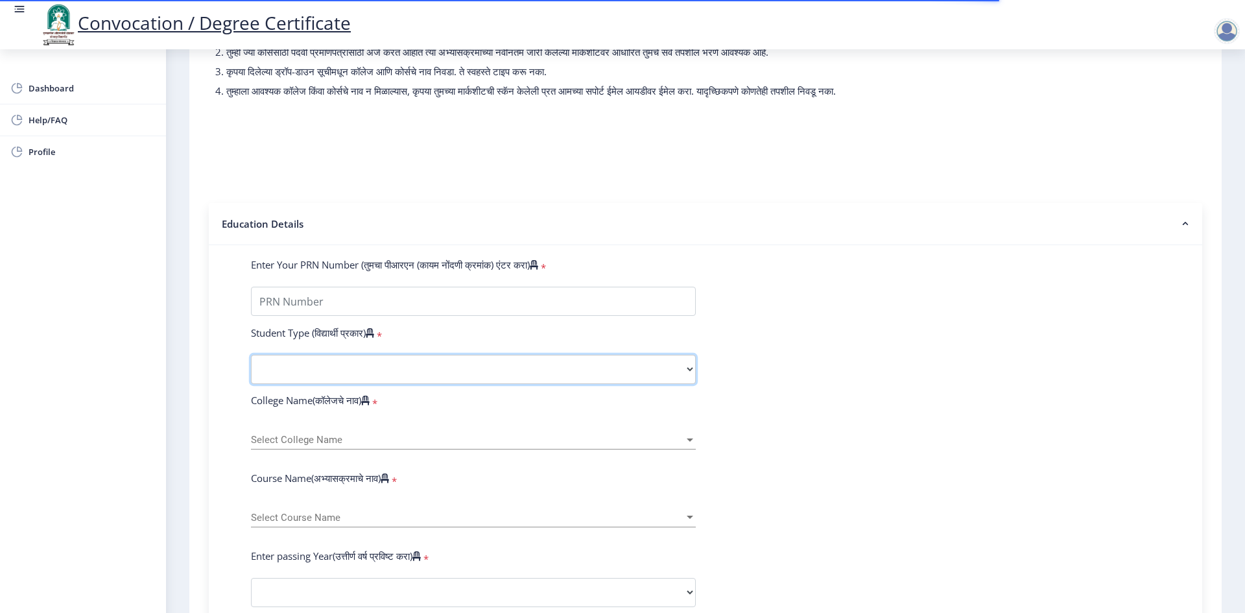
click at [392, 374] on select "Select Student Type Regular External" at bounding box center [473, 369] width 445 height 29
select select "Regular"
click at [251, 367] on select "Select Student Type Regular External" at bounding box center [473, 369] width 445 height 29
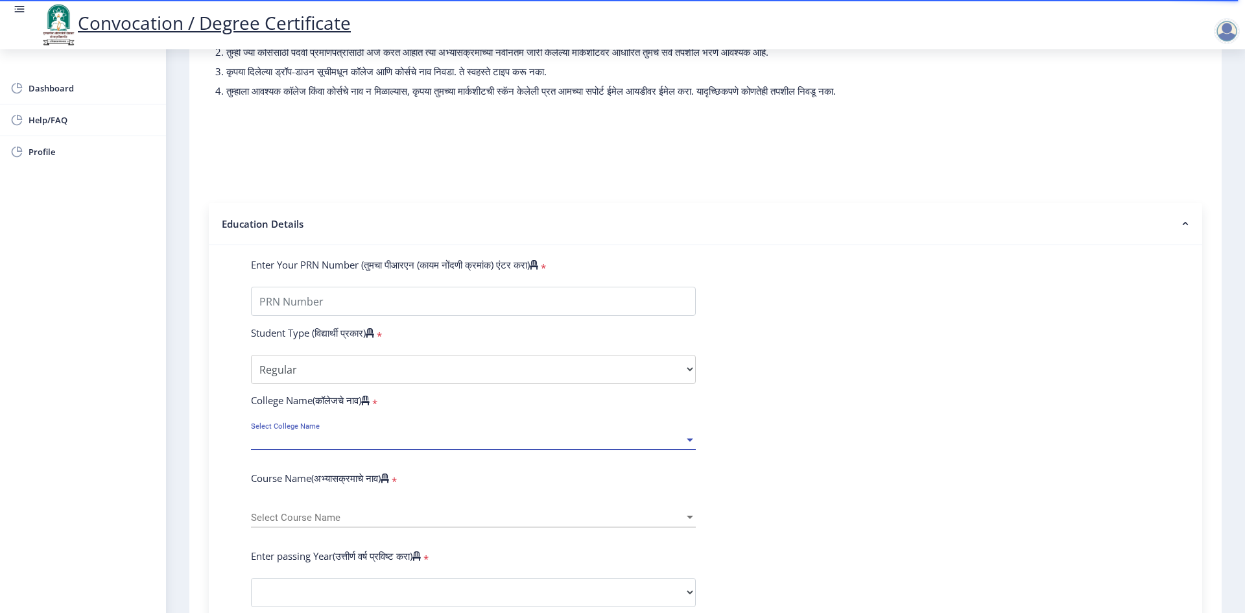
click at [316, 445] on span "Select College Name" at bounding box center [467, 439] width 433 height 11
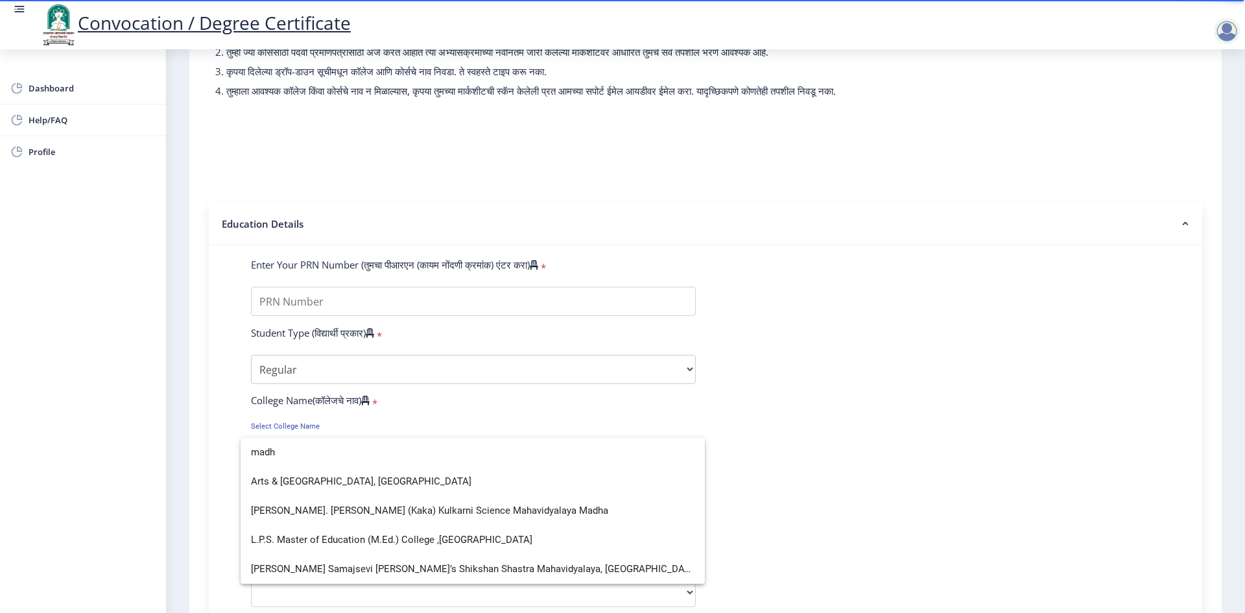
scroll to position [0, 0]
type input "madh"
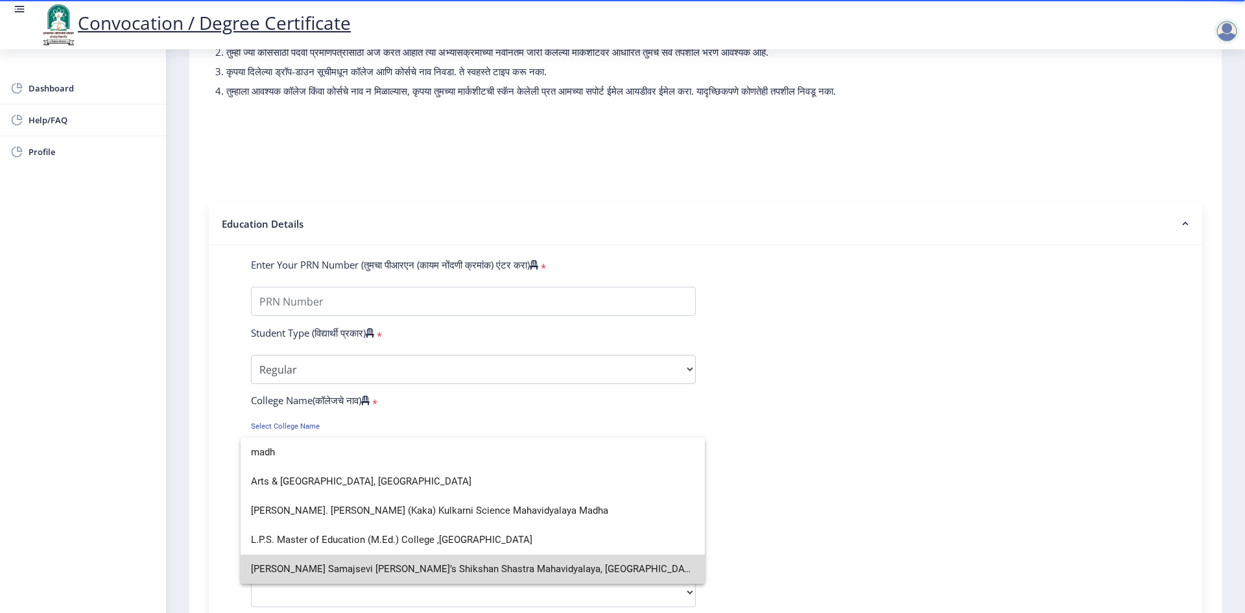
click at [587, 564] on span "[PERSON_NAME] Samajsevi [PERSON_NAME]’s Shikshan Shastra Mahavidyalaya, [GEOGRA…" at bounding box center [473, 568] width 444 height 29
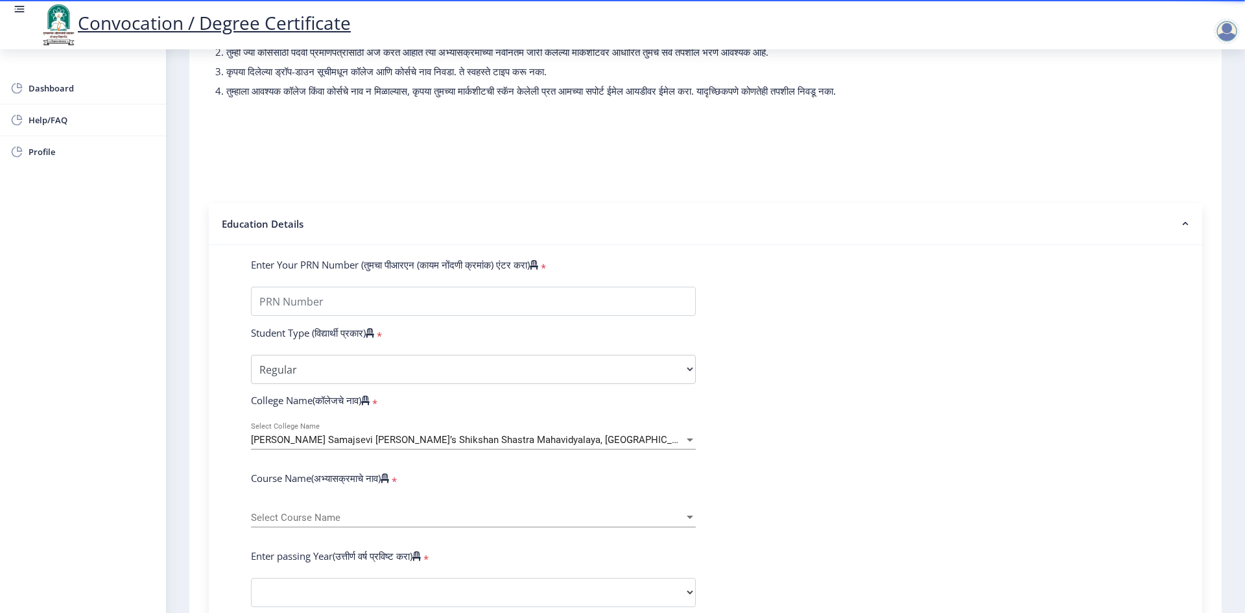
click at [445, 523] on div "Select Course Name Select Course Name" at bounding box center [473, 513] width 445 height 27
click at [914, 453] on div at bounding box center [622, 306] width 1245 height 613
click at [392, 316] on input "Enter Your PRN Number (तुमचा पीआरएन (कायम नोंदणी क्रमांक) एंटर करा)" at bounding box center [473, 301] width 445 height 29
type input "2016032500054935"
drag, startPoint x: 934, startPoint y: 355, endPoint x: 418, endPoint y: 372, distance: 517.1
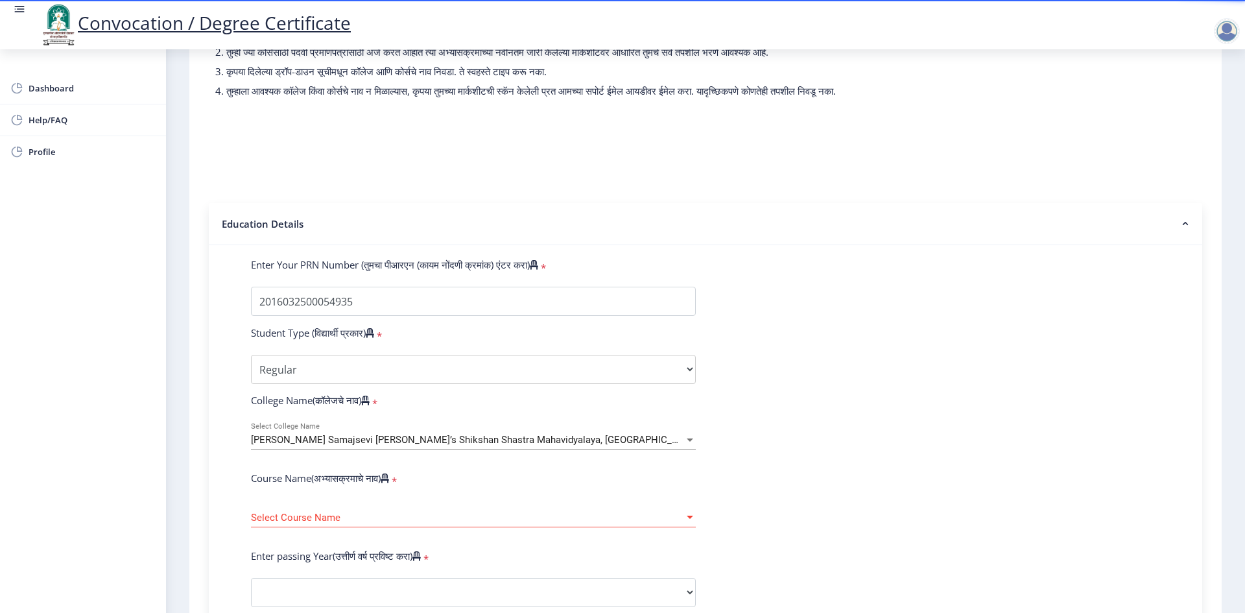
click at [927, 357] on form "Enter Your PRN Number (तुमचा पीआरएन (कायम नोंदणी क्रमांक) एंटर करा) * Student T…" at bounding box center [705, 601] width 929 height 687
click at [361, 523] on span "Select Course Name" at bounding box center [467, 517] width 433 height 11
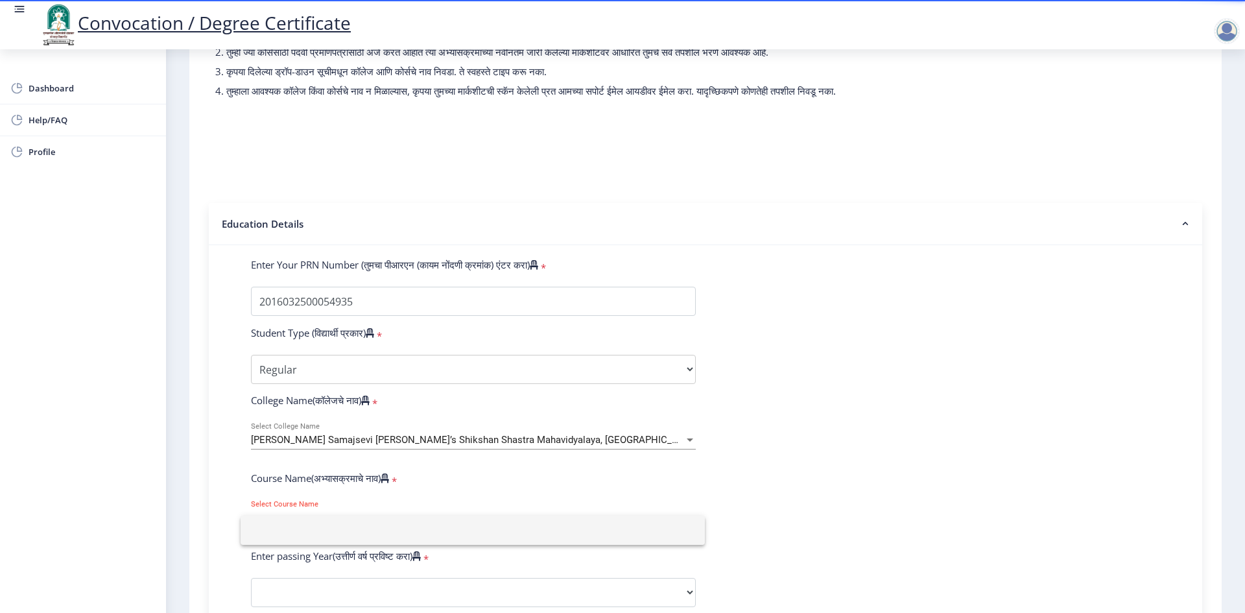
drag, startPoint x: 937, startPoint y: 438, endPoint x: 910, endPoint y: 425, distance: 30.2
click at [932, 438] on div at bounding box center [622, 306] width 1245 height 613
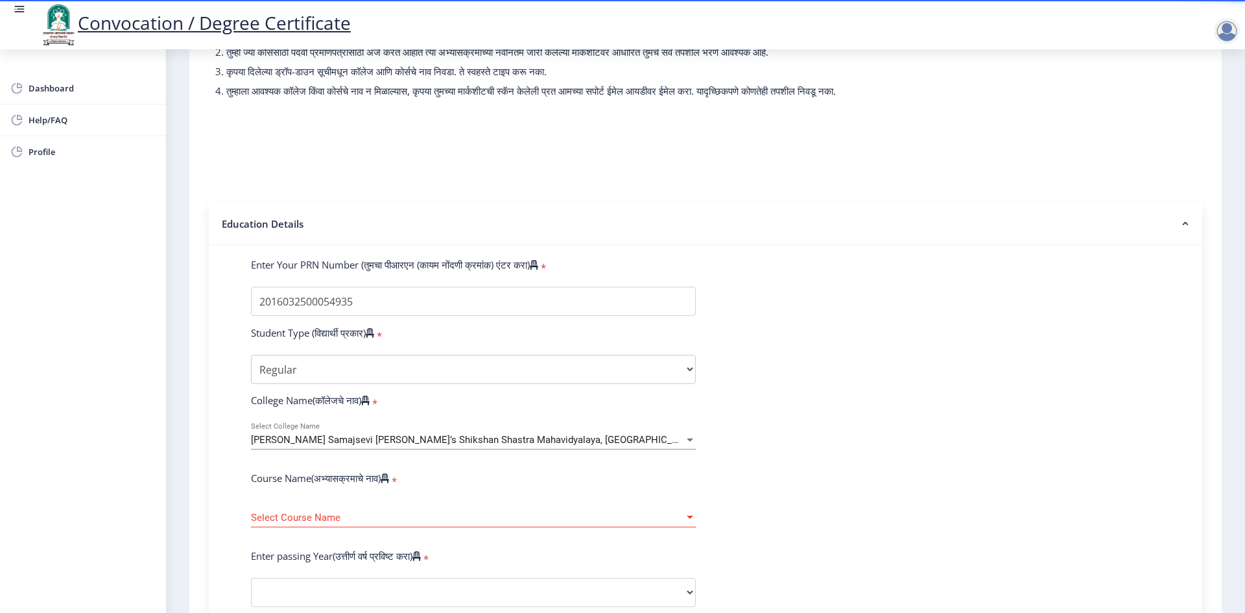
click at [1219, 46] on nav "Convocation / Degree Certificate" at bounding box center [622, 24] width 1245 height 49
click at [1220, 34] on div at bounding box center [1227, 31] width 26 height 26
click at [344, 383] on select "Select Student Type Regular External" at bounding box center [473, 369] width 445 height 29
select select "External"
click at [251, 367] on select "Select Student Type Regular External" at bounding box center [473, 369] width 445 height 29
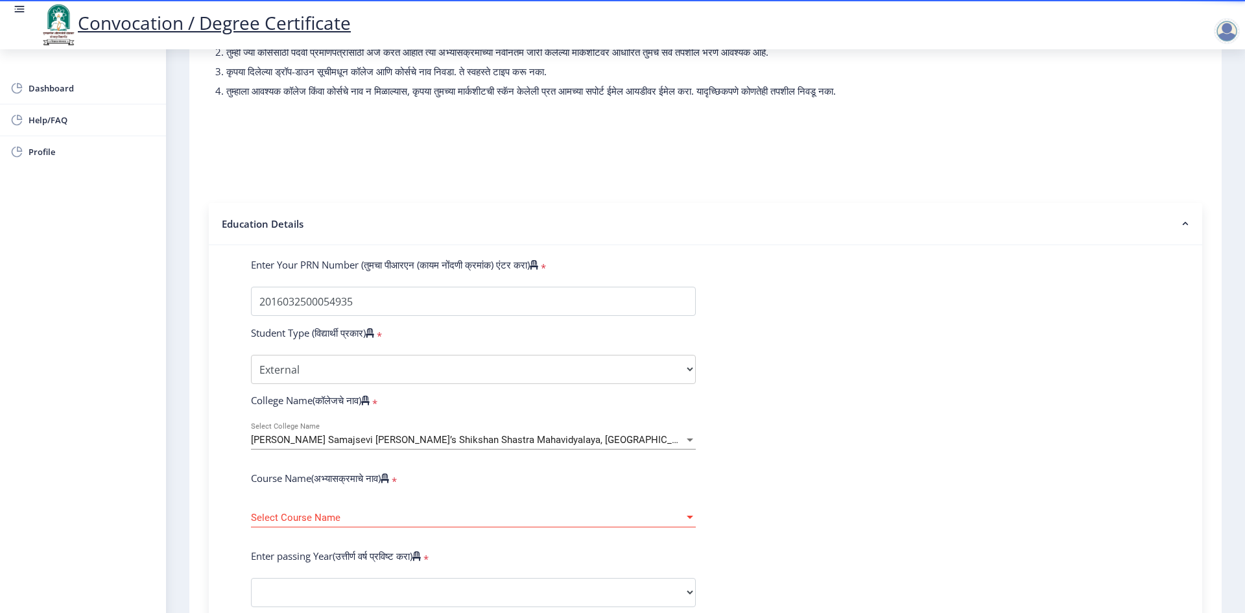
click at [436, 523] on span "Select Course Name" at bounding box center [467, 517] width 433 height 11
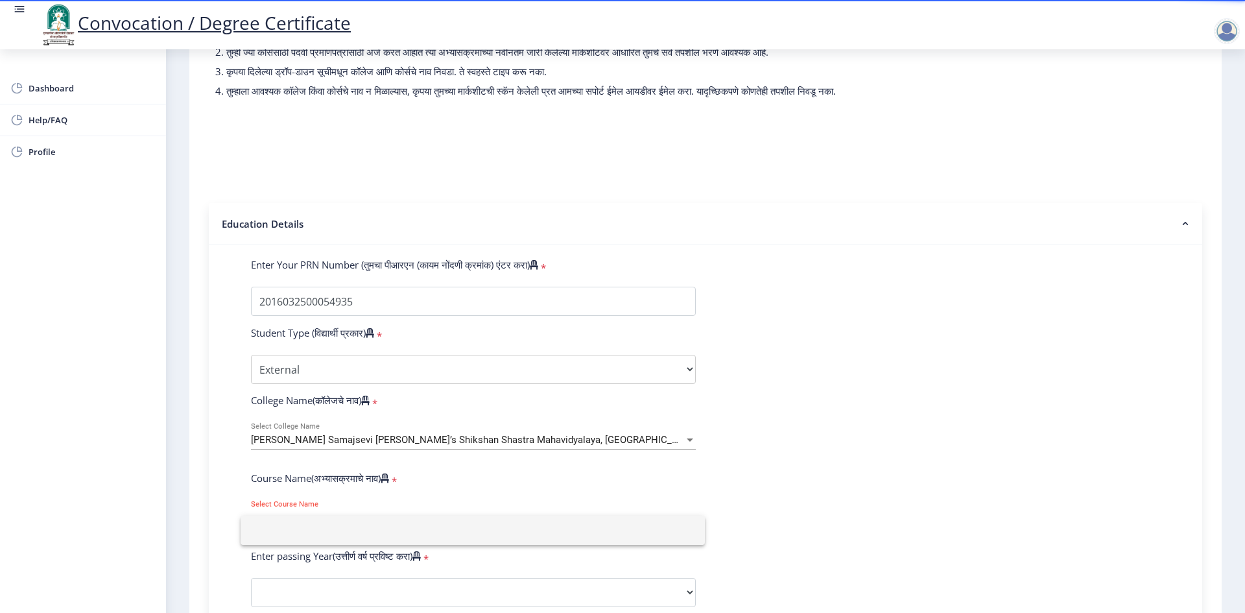
click at [431, 530] on input at bounding box center [473, 530] width 444 height 29
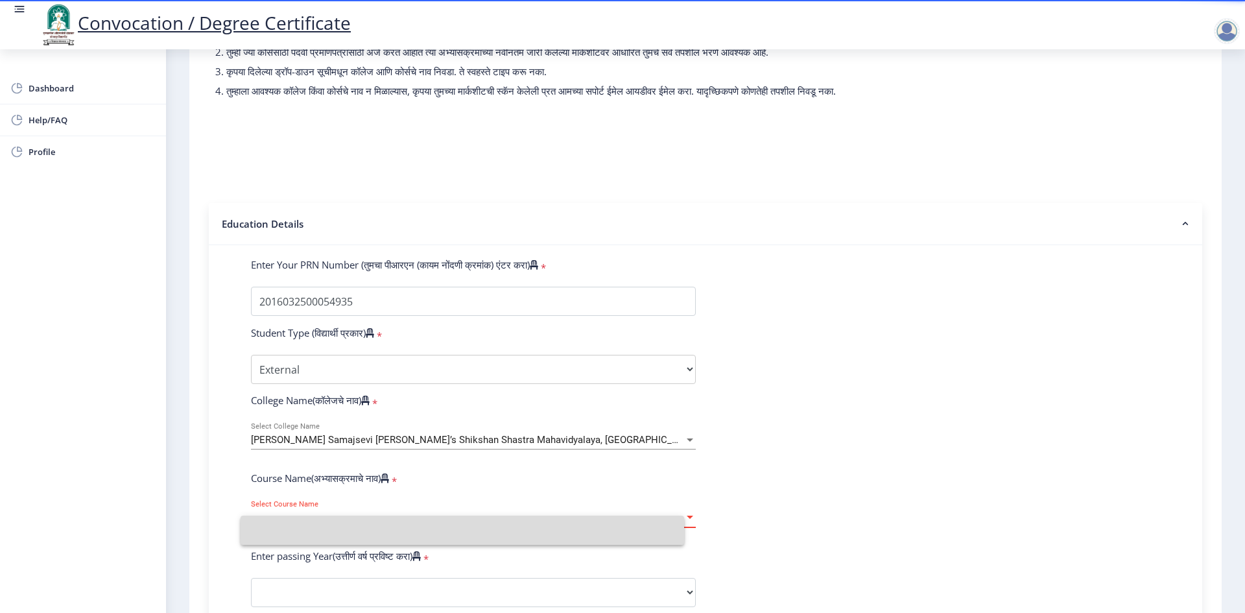
click at [431, 523] on span "Select Course Name" at bounding box center [467, 517] width 433 height 11
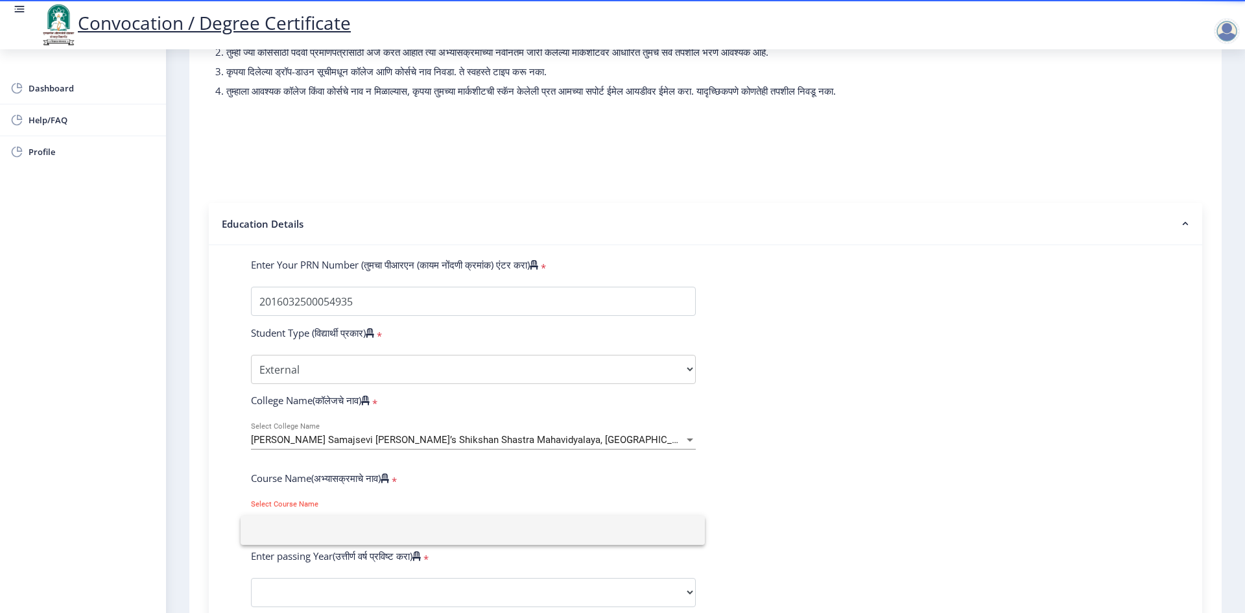
click at [431, 530] on input at bounding box center [473, 530] width 444 height 29
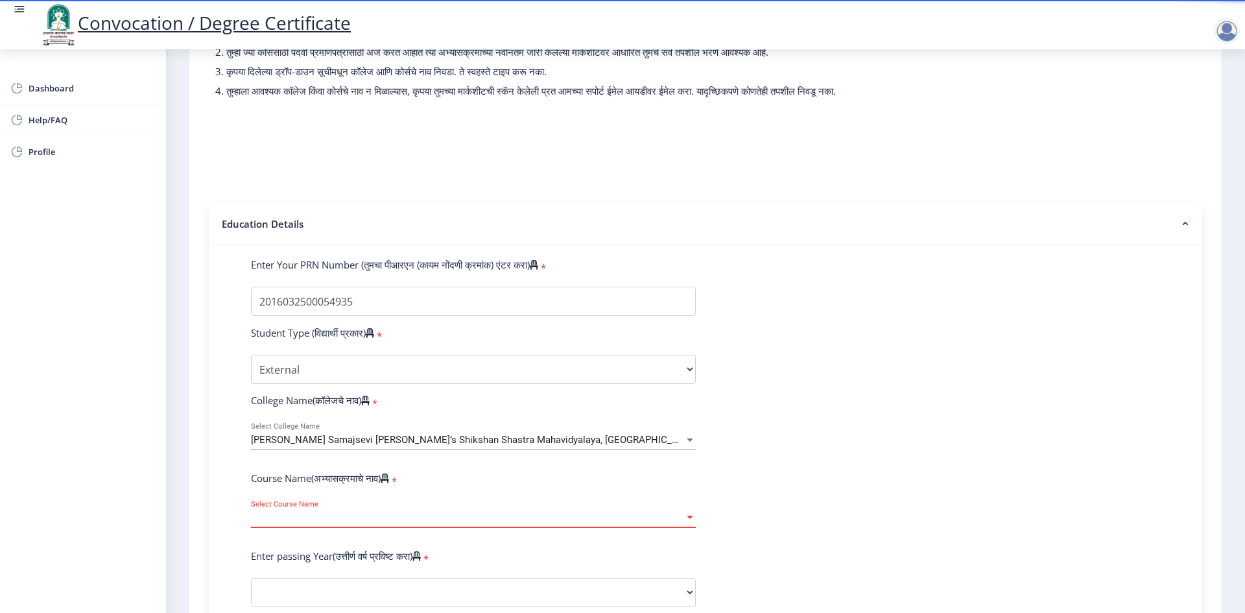
click at [431, 523] on span "Select Course Name" at bounding box center [467, 517] width 433 height 11
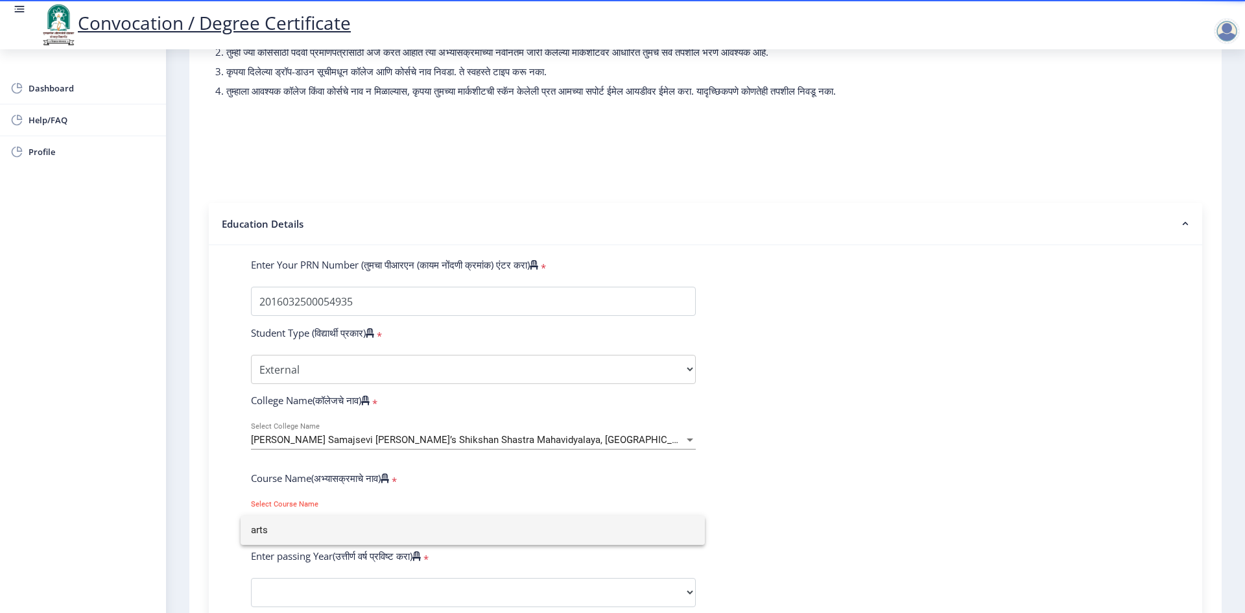
type input "arts"
click at [436, 547] on div at bounding box center [622, 306] width 1245 height 613
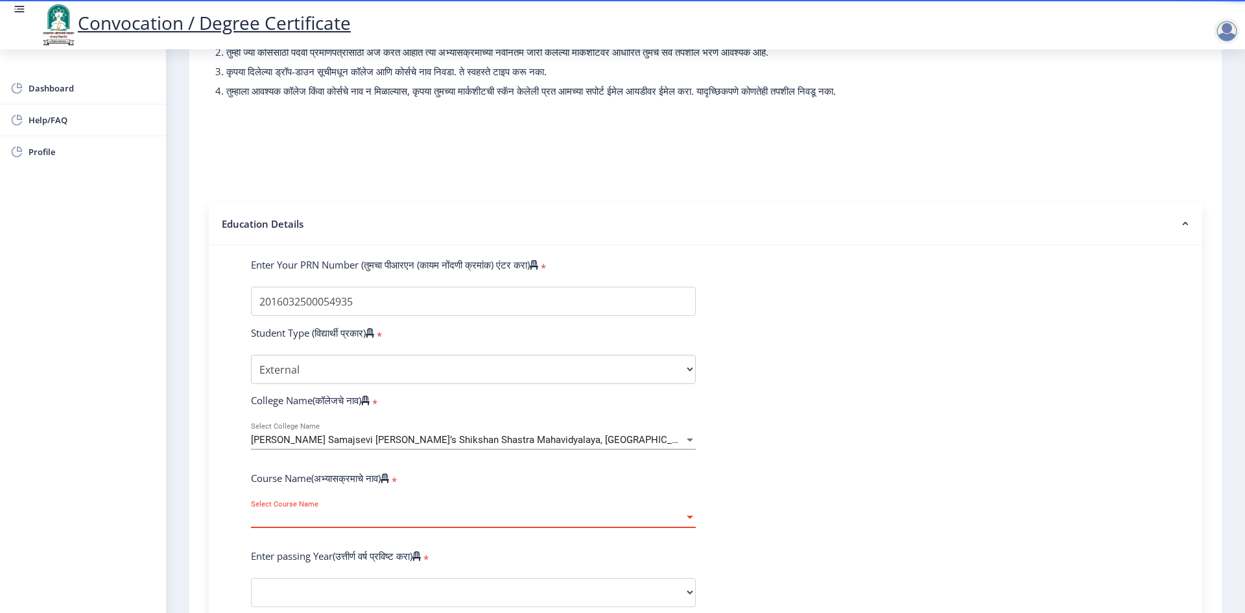
click at [351, 527] on div "Select Course Name Select Course Name" at bounding box center [473, 513] width 445 height 27
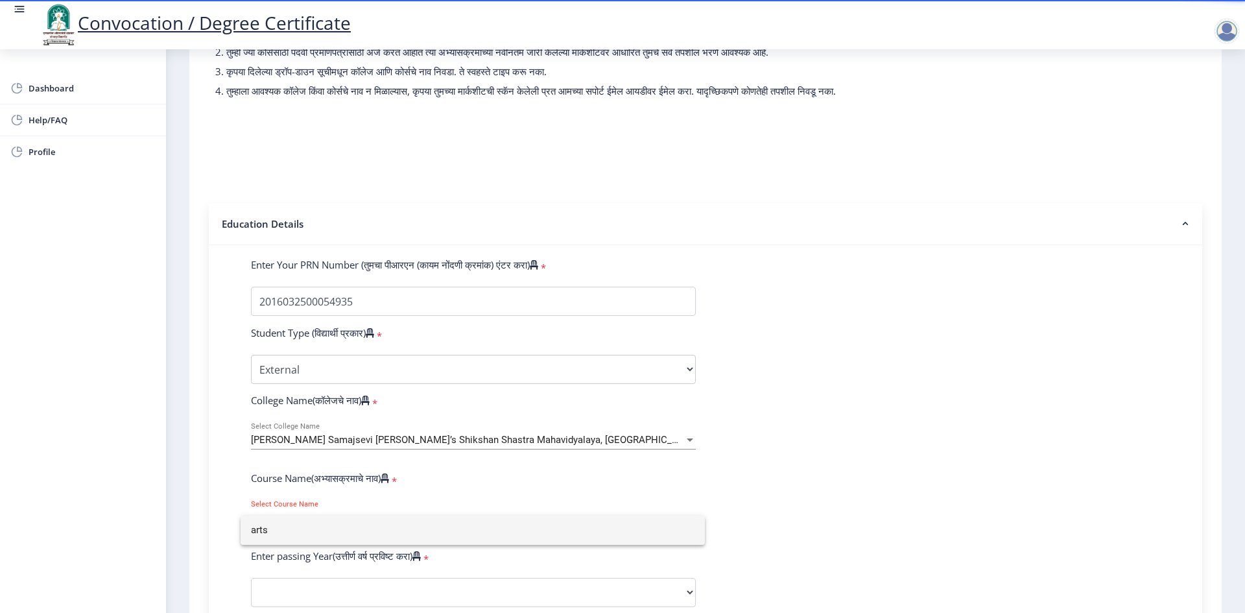
click at [728, 438] on div at bounding box center [622, 306] width 1245 height 613
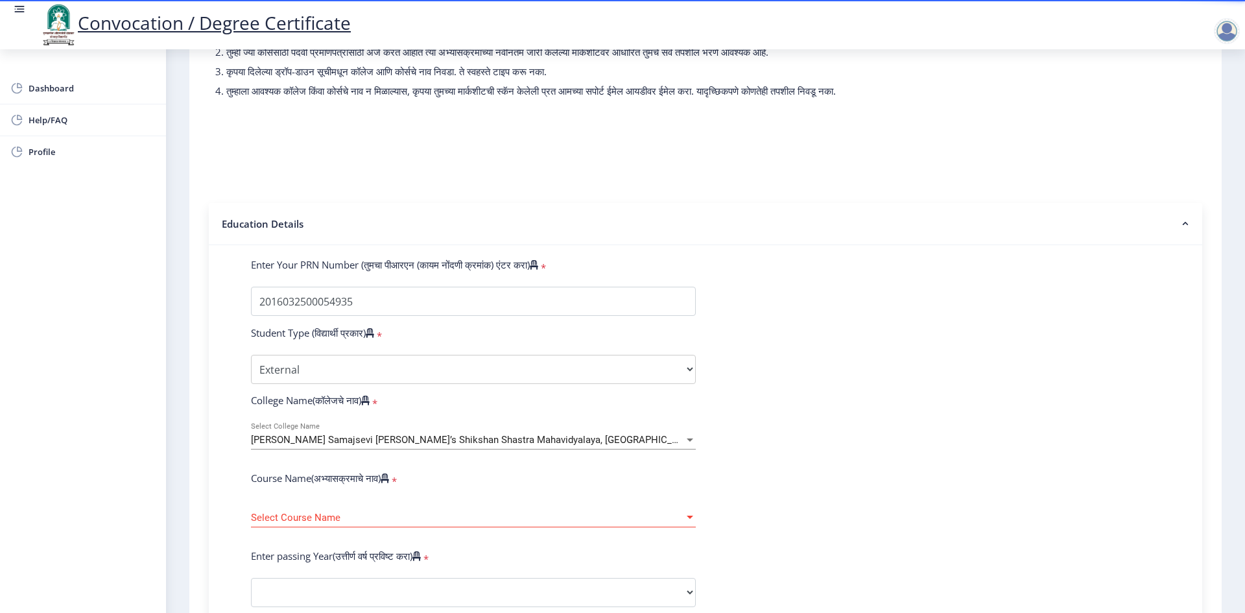
drag, startPoint x: 553, startPoint y: 517, endPoint x: 560, endPoint y: 506, distance: 13.1
click at [558, 512] on form "Enter Your PRN Number (तुमचा पीआरएन (कायम नोंदणी क्रमांक) एंटर करा) * Student T…" at bounding box center [705, 601] width 929 height 687
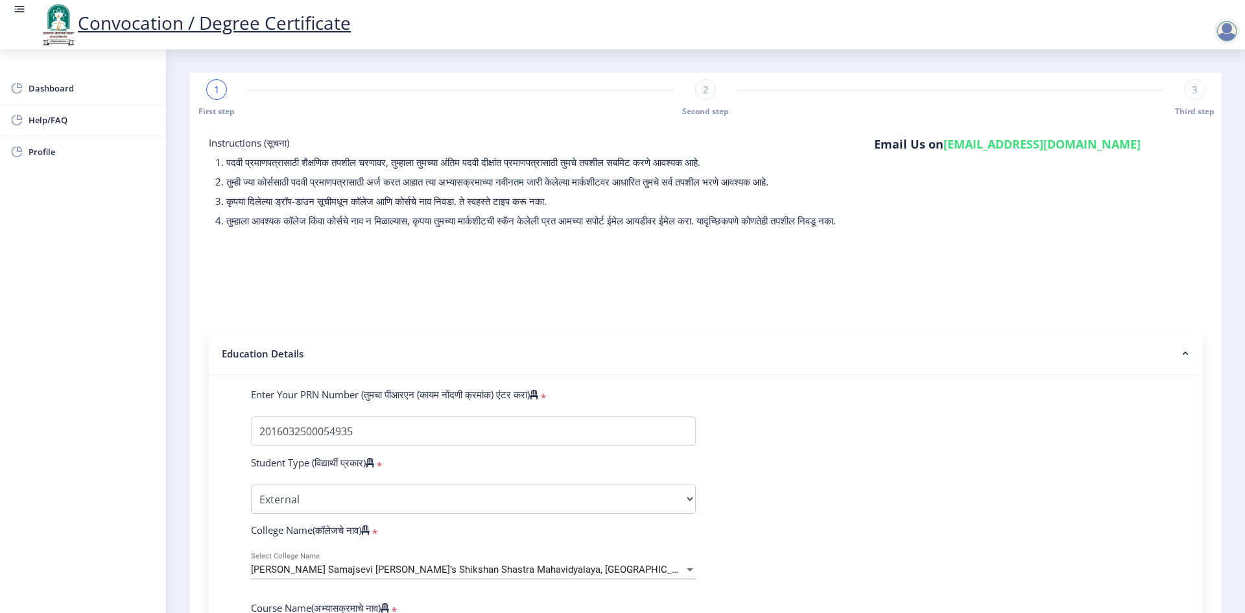
click at [1238, 30] on div at bounding box center [1227, 31] width 26 height 26
click at [1179, 107] on span "Log out" at bounding box center [1193, 101] width 83 height 16
